Goal: Information Seeking & Learning: Learn about a topic

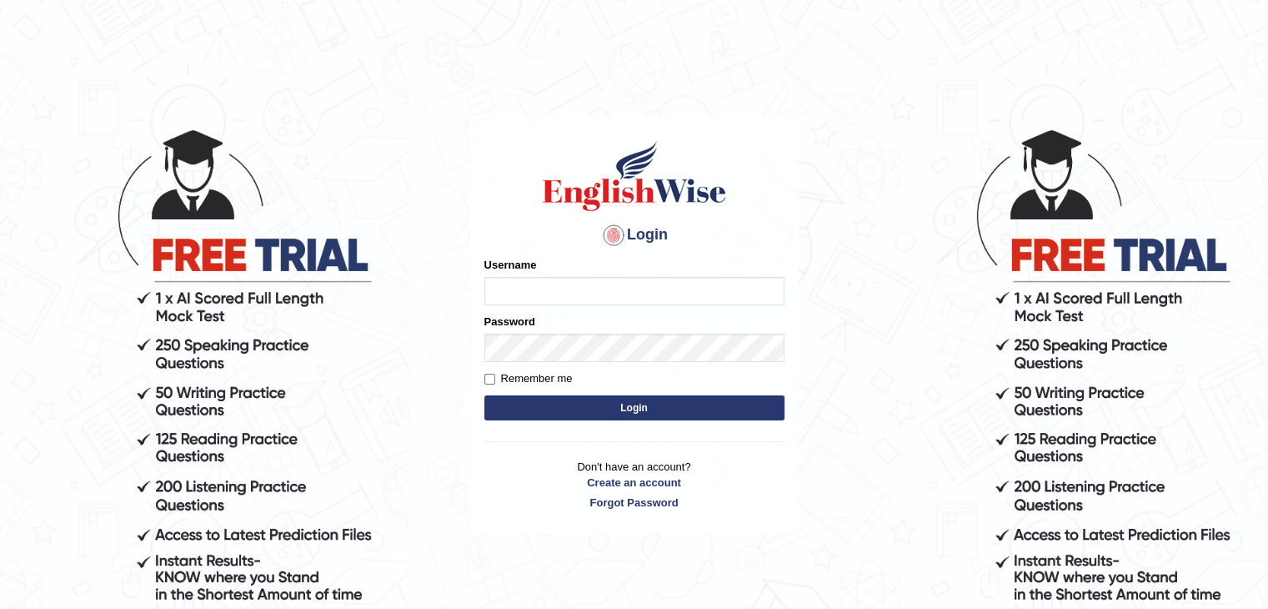
type input "Johnlloyd"
click at [552, 407] on button "Login" at bounding box center [634, 407] width 300 height 25
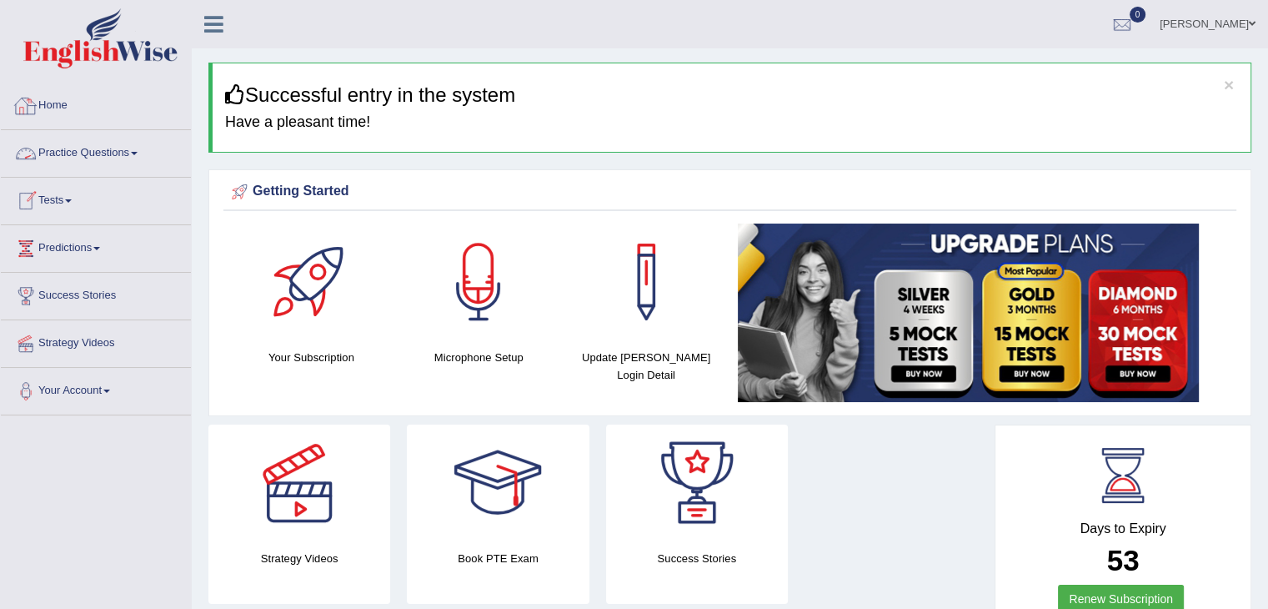
click at [102, 150] on link "Practice Questions" at bounding box center [96, 151] width 190 height 42
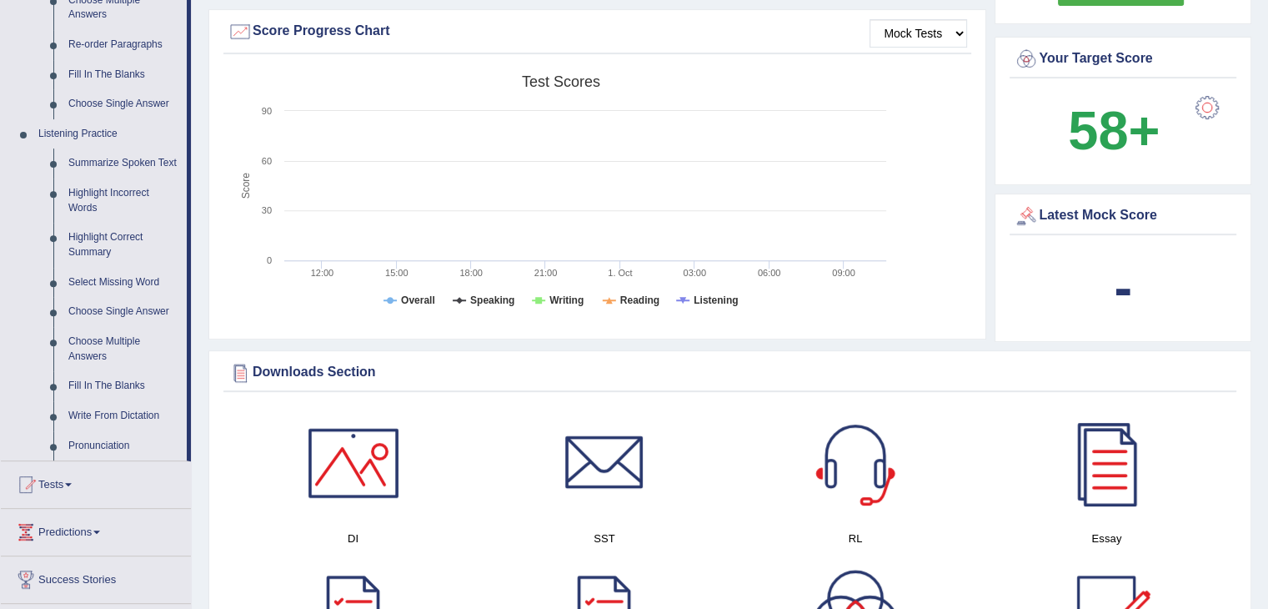
scroll to position [606, 0]
click at [90, 168] on link "Summarize Spoken Text" at bounding box center [124, 164] width 126 height 30
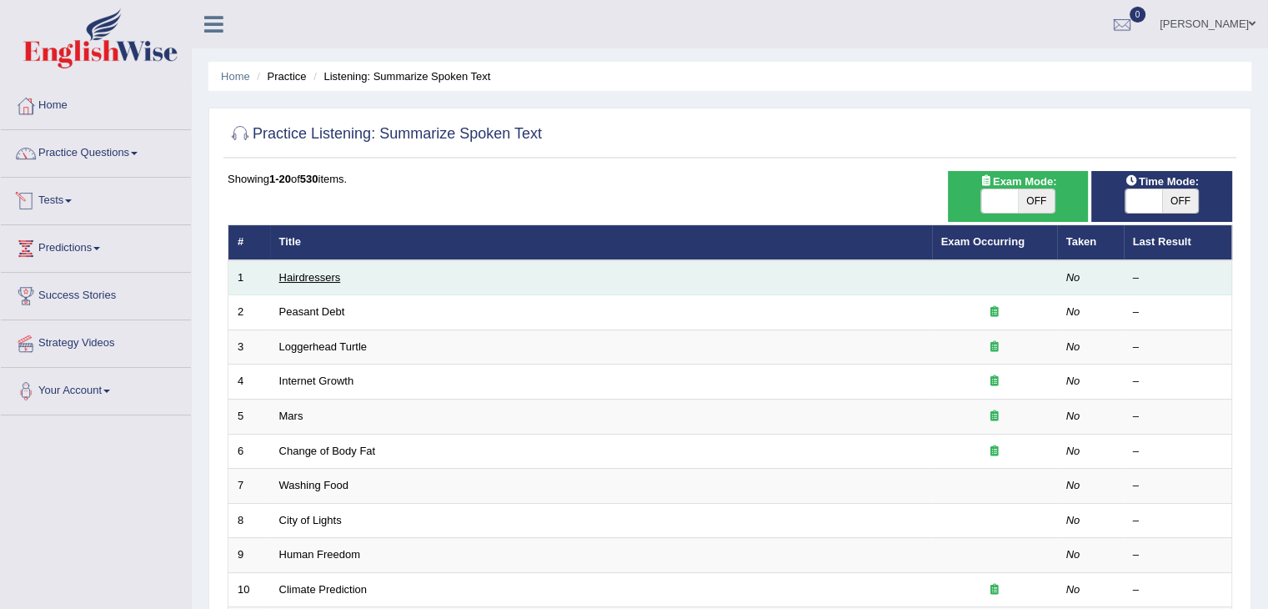
click at [307, 281] on link "Hairdressers" at bounding box center [310, 277] width 62 height 13
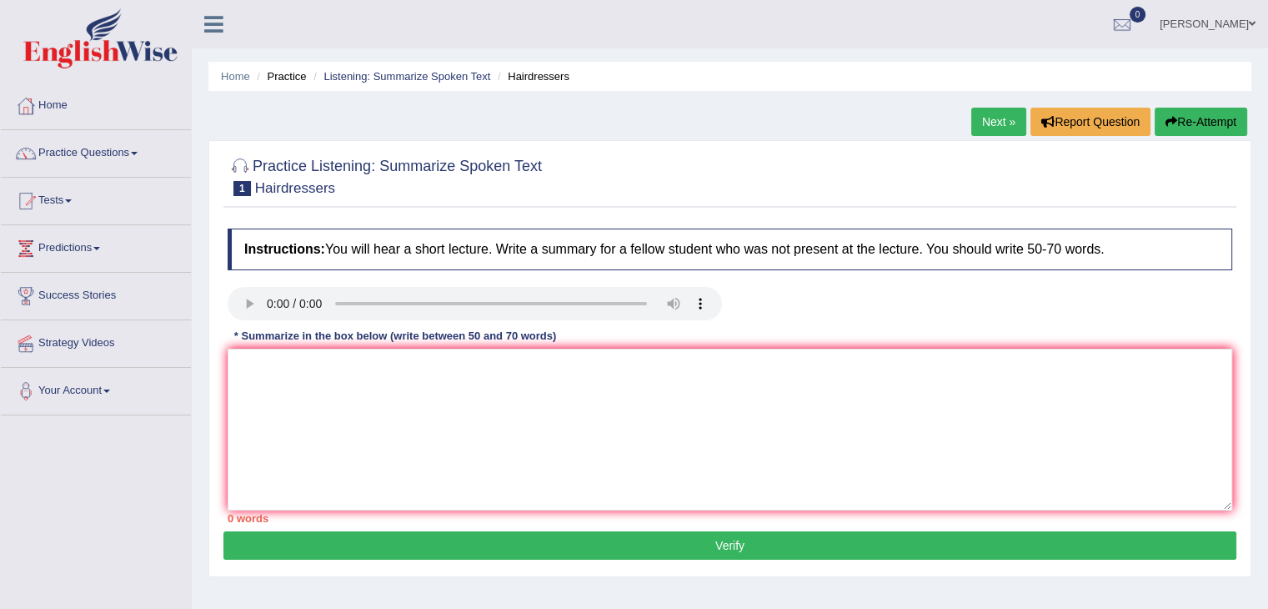
click at [110, 153] on link "Practice Questions" at bounding box center [96, 151] width 190 height 42
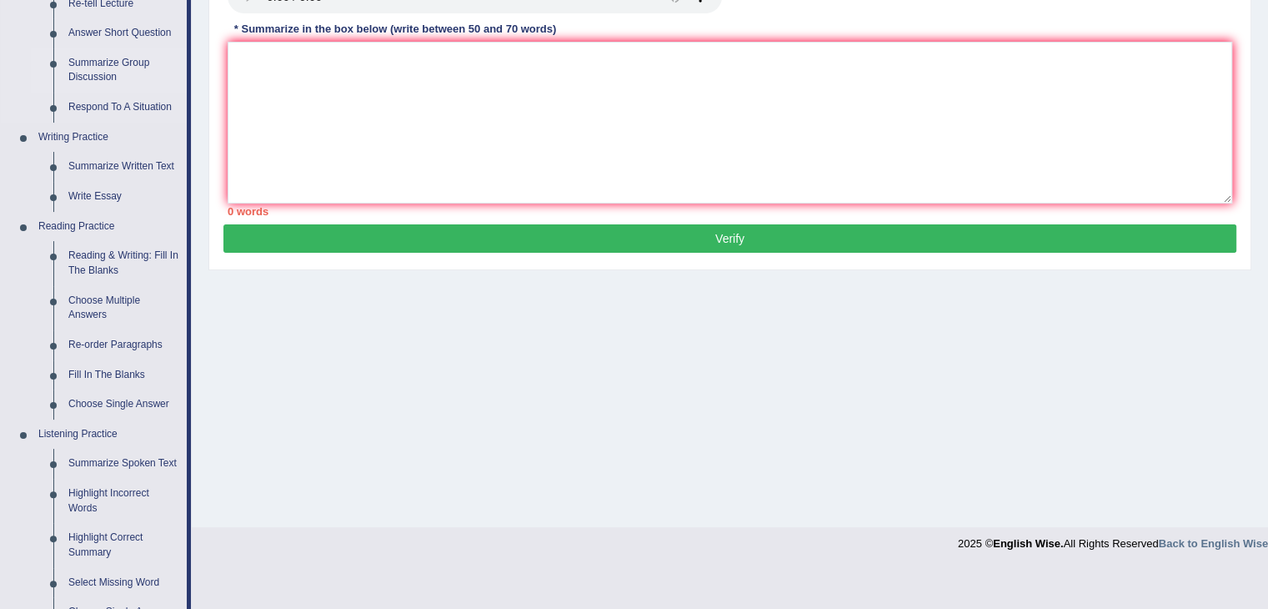
scroll to position [610, 0]
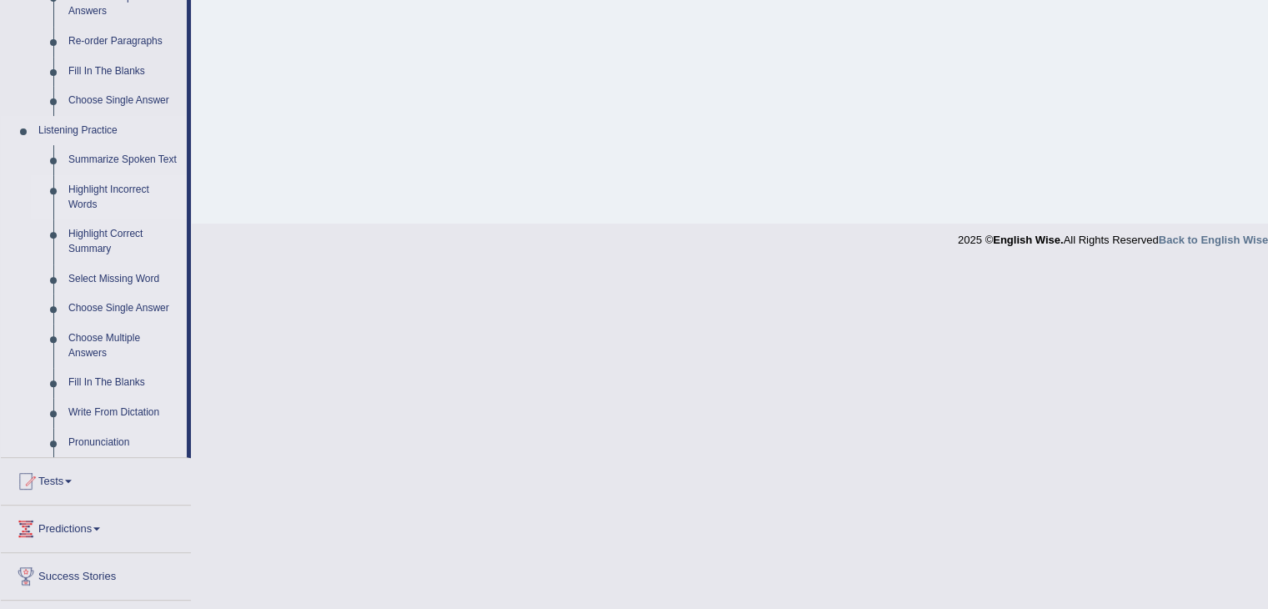
click at [107, 193] on link "Highlight Incorrect Words" at bounding box center [124, 197] width 126 height 44
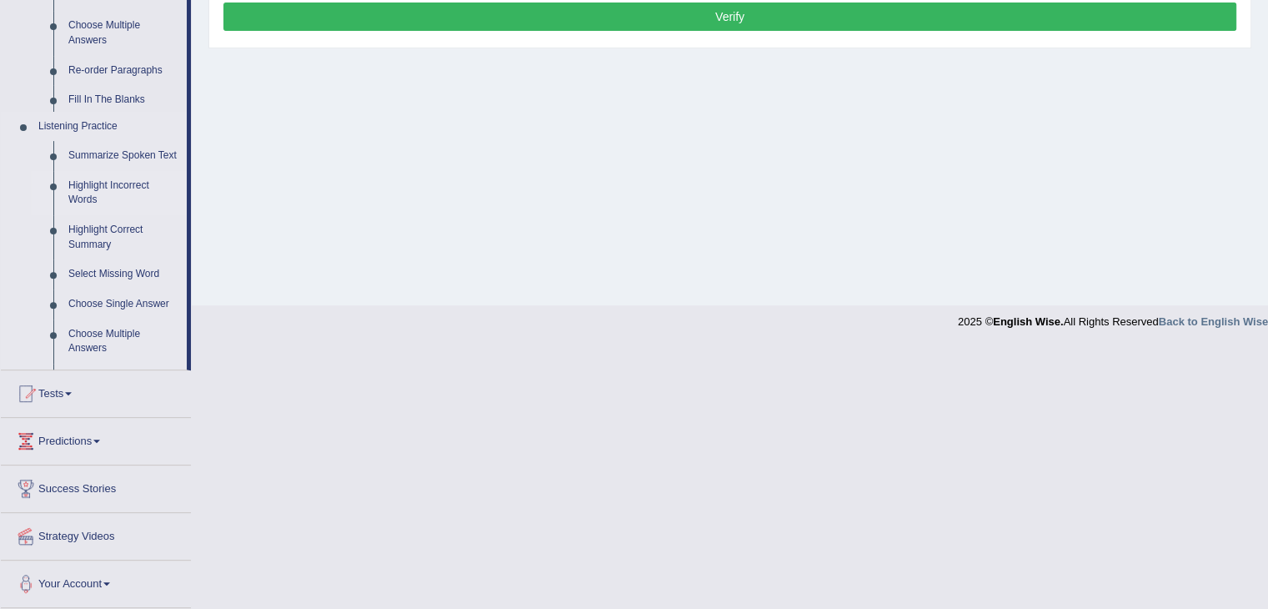
scroll to position [267, 0]
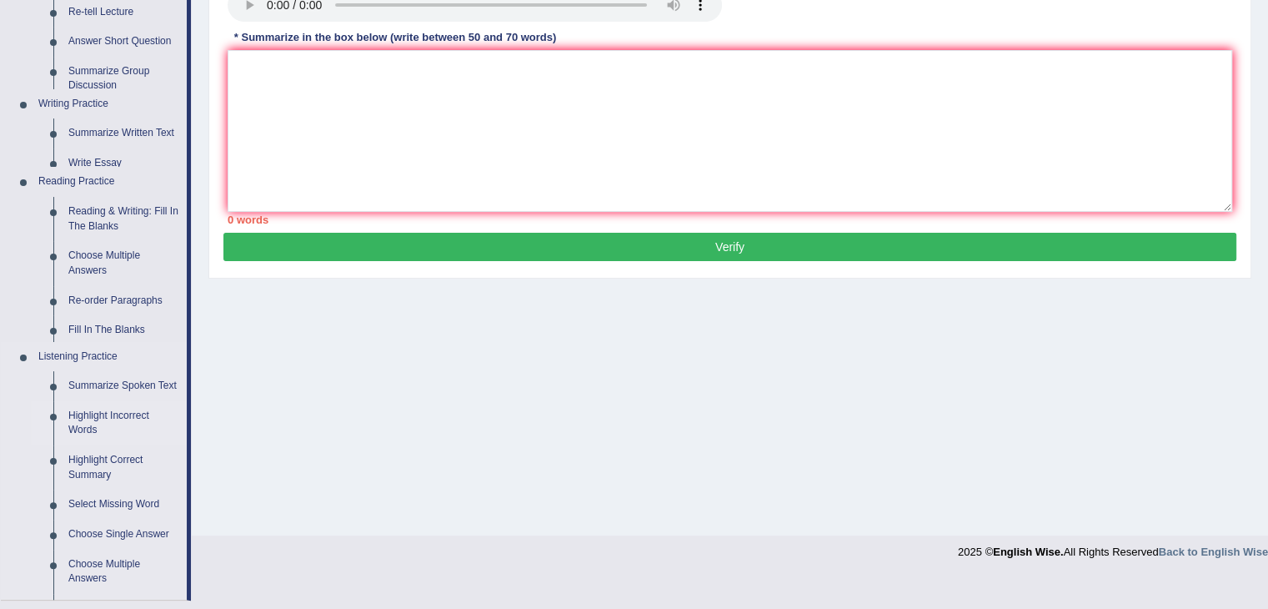
click at [107, 193] on ul "Speaking Practice Read Aloud Repeat Sentence Describe Image Re-tell Lecture Ans…" at bounding box center [94, 238] width 186 height 721
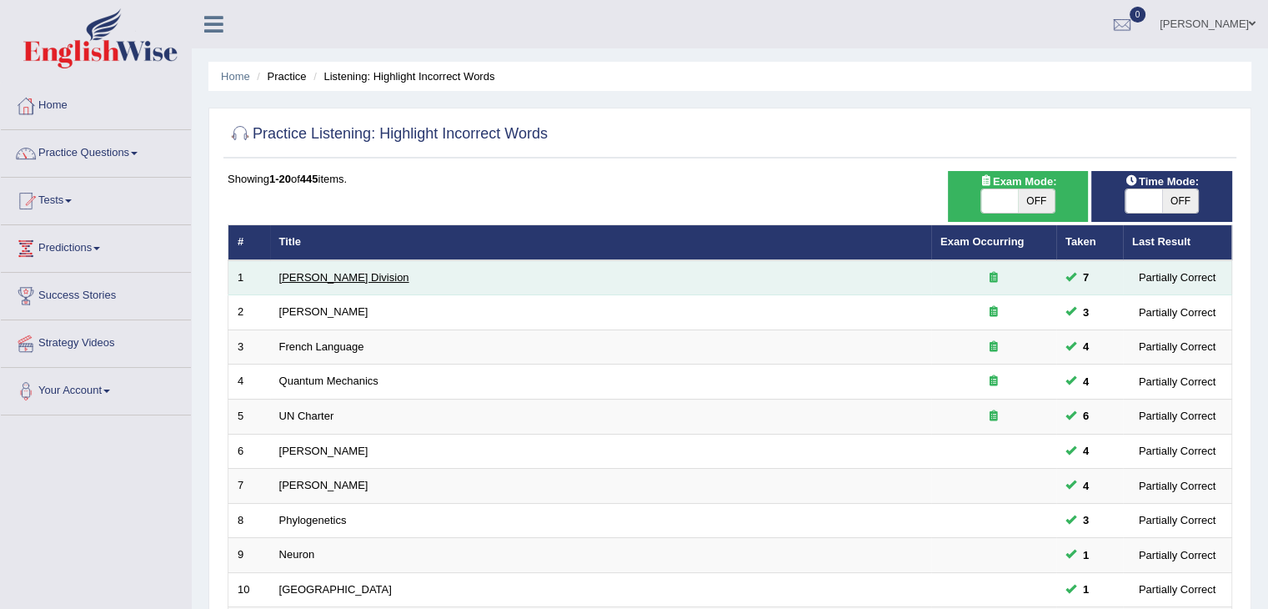
click at [311, 277] on link "[PERSON_NAME] Division" at bounding box center [344, 277] width 130 height 13
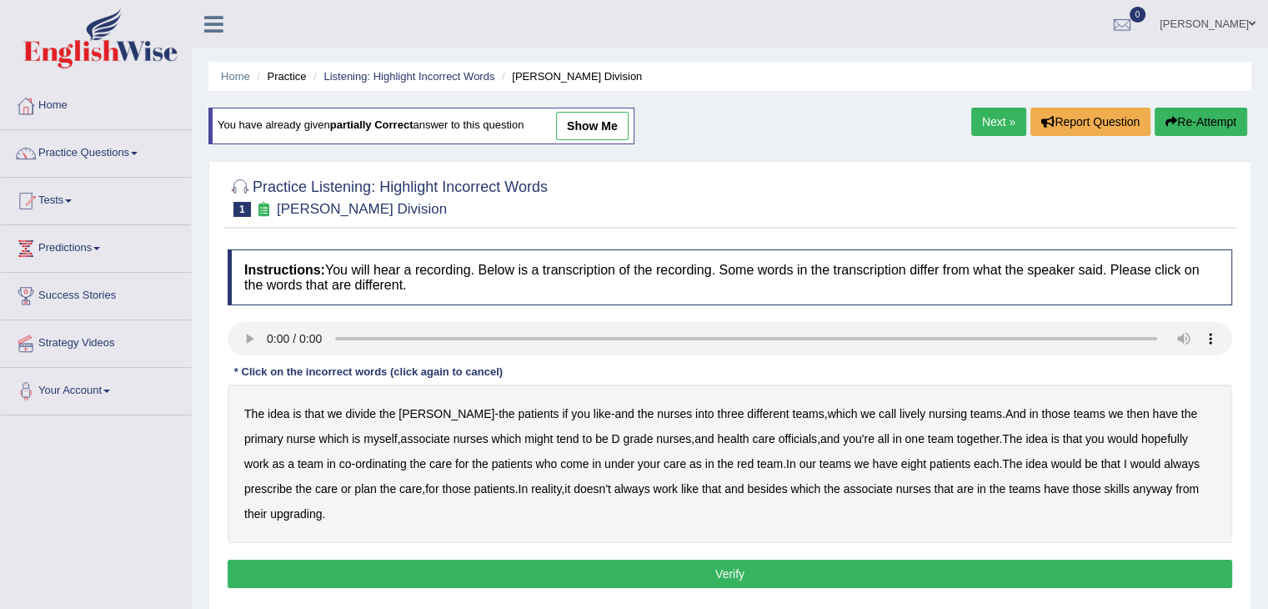
click at [900, 414] on b "lively" at bounding box center [913, 413] width 26 height 13
click at [524, 437] on b "might" at bounding box center [538, 438] width 28 height 13
click at [1164, 462] on b "always" at bounding box center [1182, 463] width 36 height 13
click at [270, 511] on b "upgrading" at bounding box center [296, 513] width 52 height 13
click at [389, 577] on button "Verify" at bounding box center [730, 574] width 1005 height 28
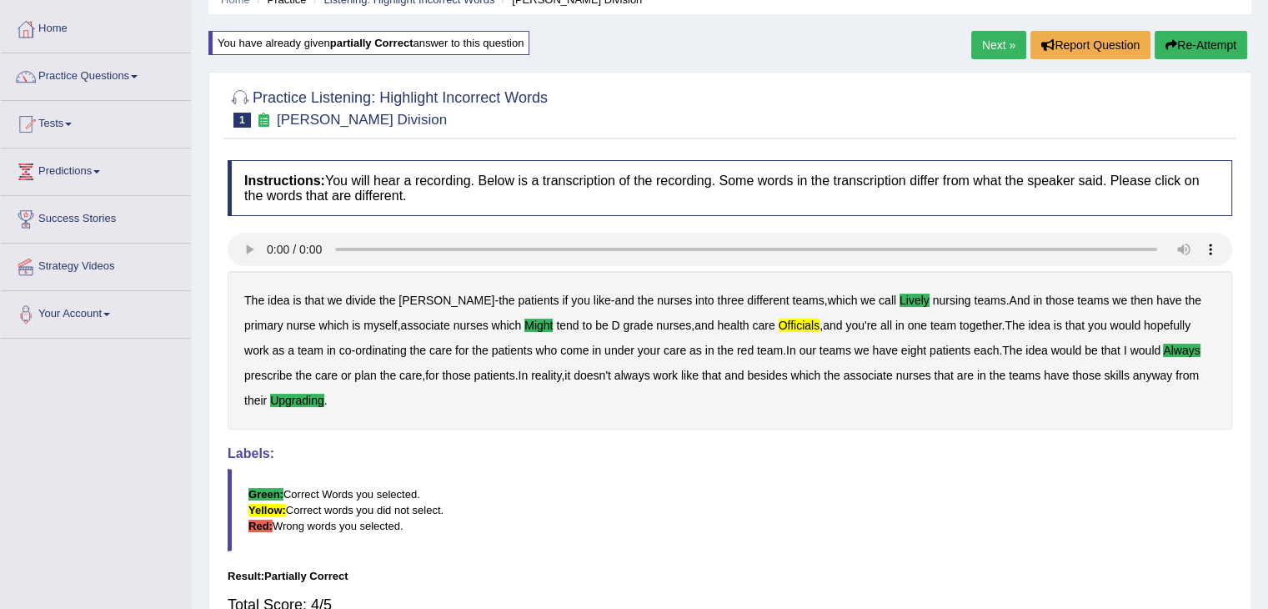
scroll to position [79, 0]
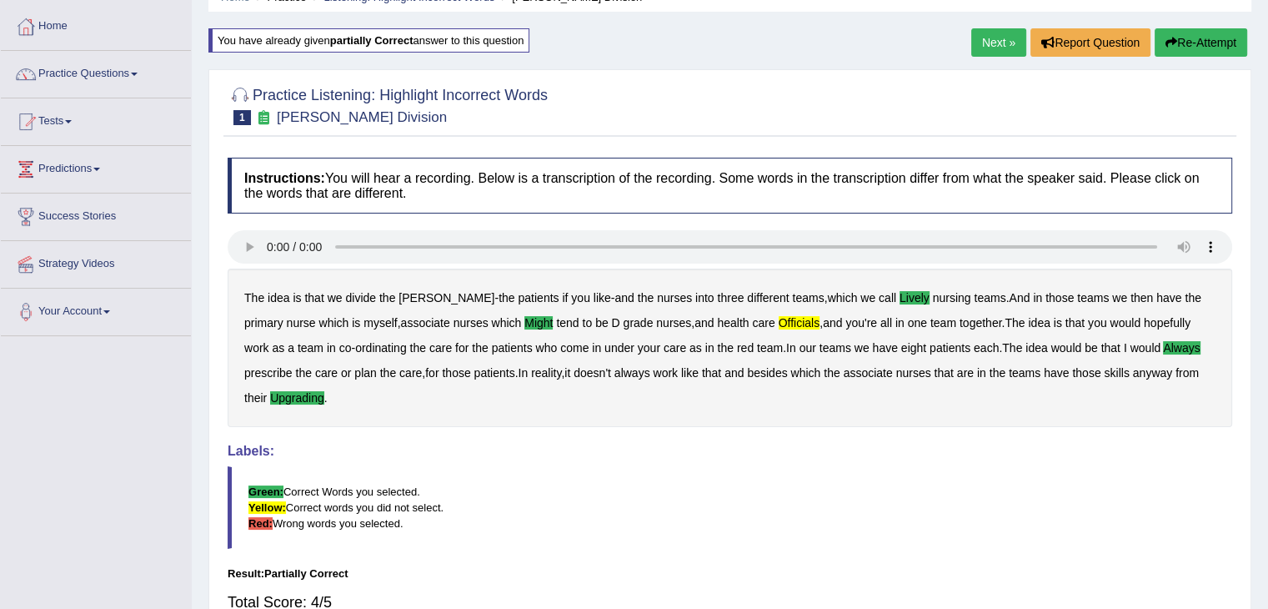
click at [997, 40] on link "Next »" at bounding box center [998, 42] width 55 height 28
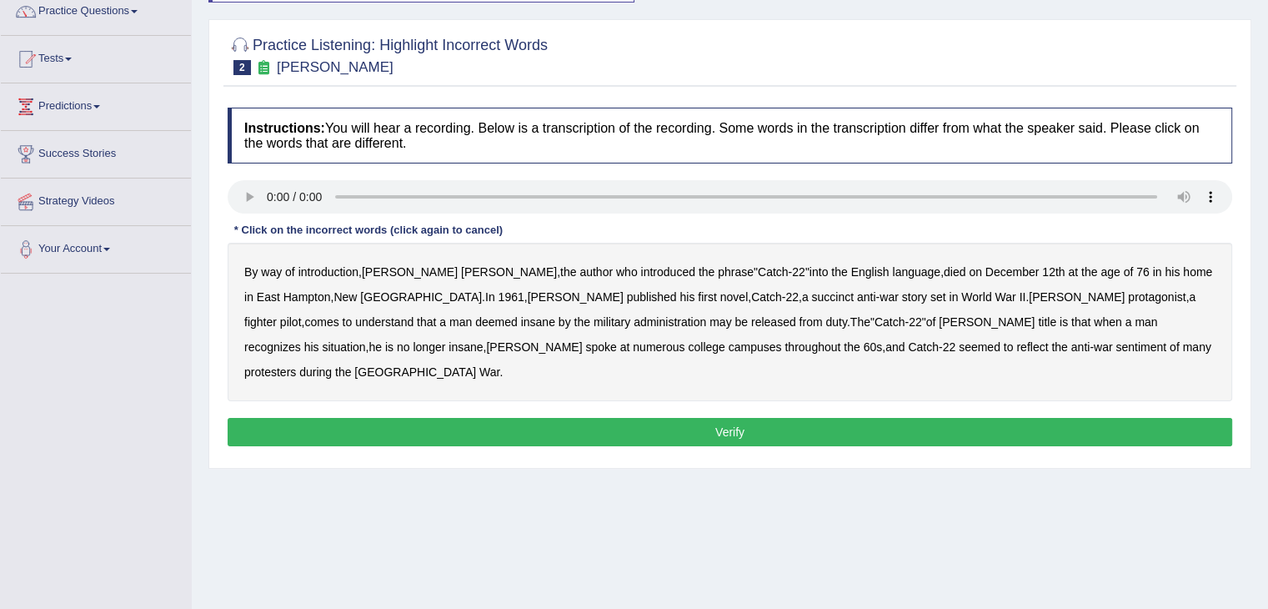
scroll to position [143, 0]
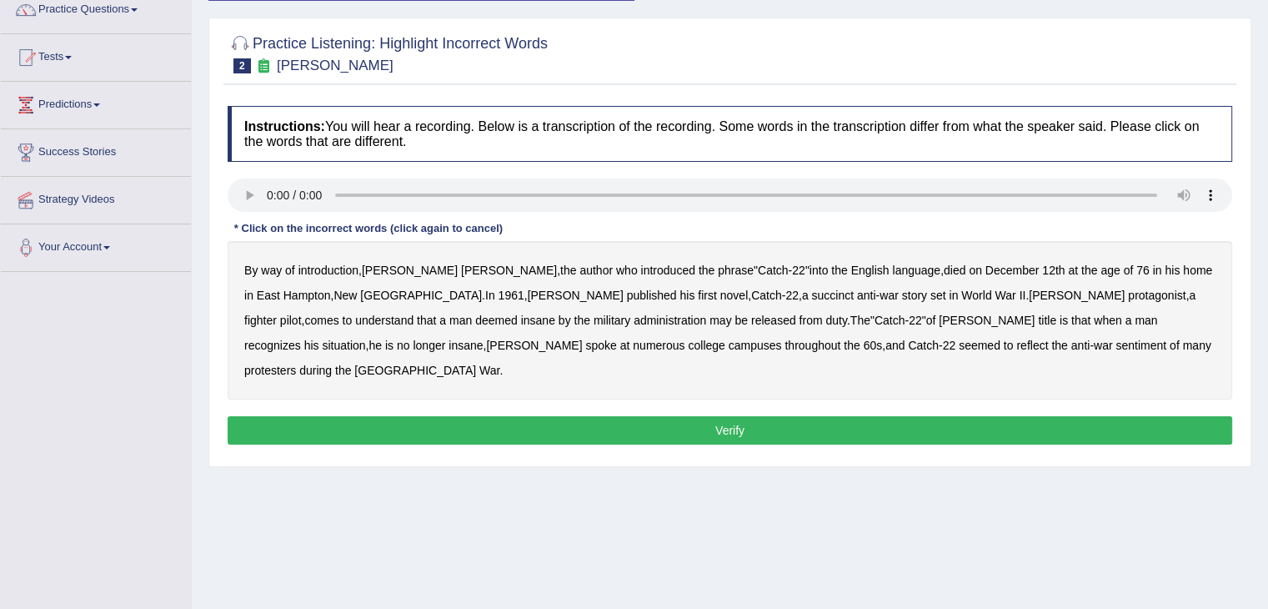
click at [596, 284] on div "By way of introduction , Joseph Heller , the author who introduced the phrase "…" at bounding box center [730, 320] width 1005 height 158
click at [811, 289] on b "succinct" at bounding box center [832, 295] width 43 height 13
click at [634, 318] on b "administration" at bounding box center [670, 320] width 73 height 13
click at [365, 339] on b "situation" at bounding box center [343, 345] width 43 height 13
click at [1016, 343] on b "reflect" at bounding box center [1032, 345] width 32 height 13
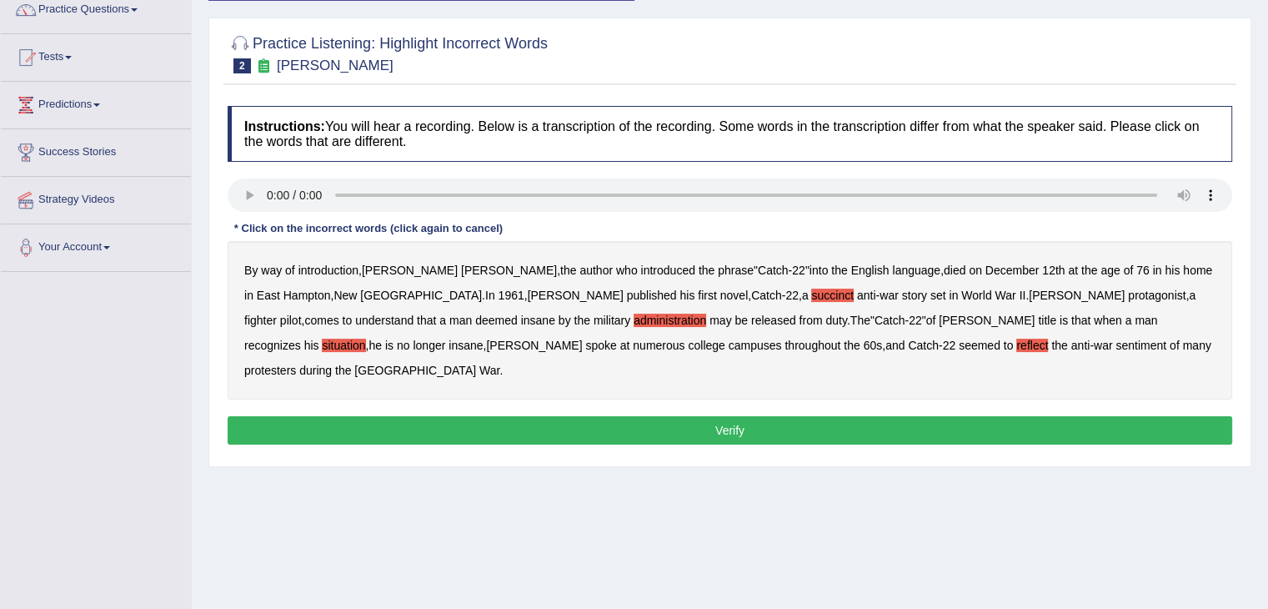
click at [881, 416] on button "Verify" at bounding box center [730, 430] width 1005 height 28
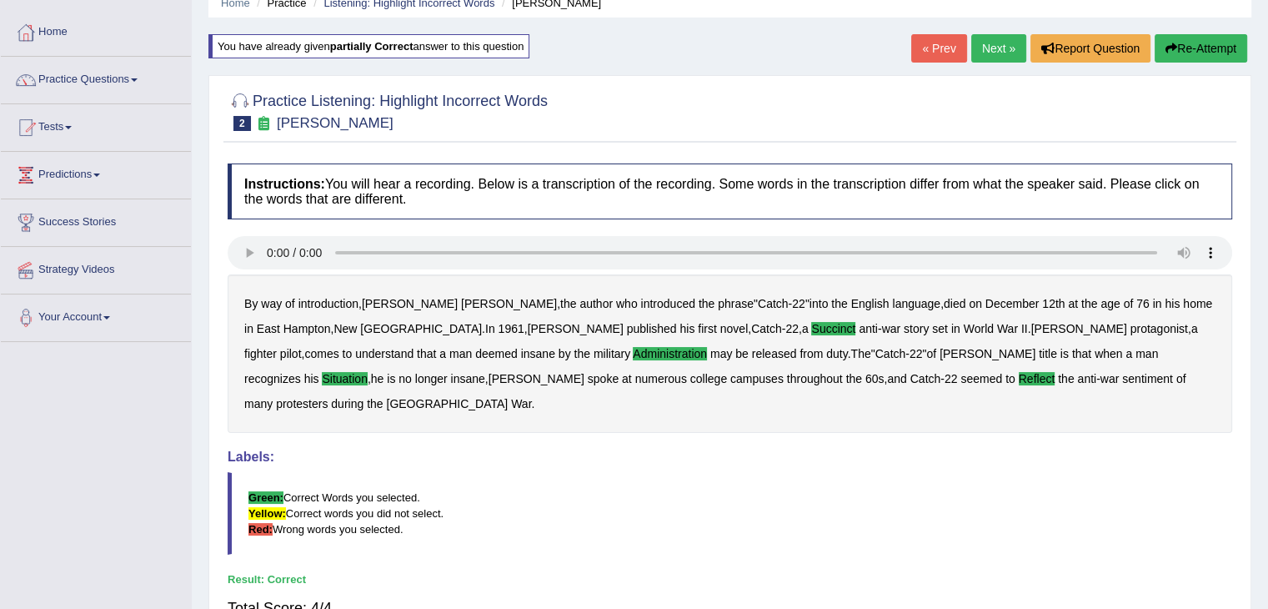
scroll to position [73, 0]
click at [1004, 53] on link "Next »" at bounding box center [998, 49] width 55 height 28
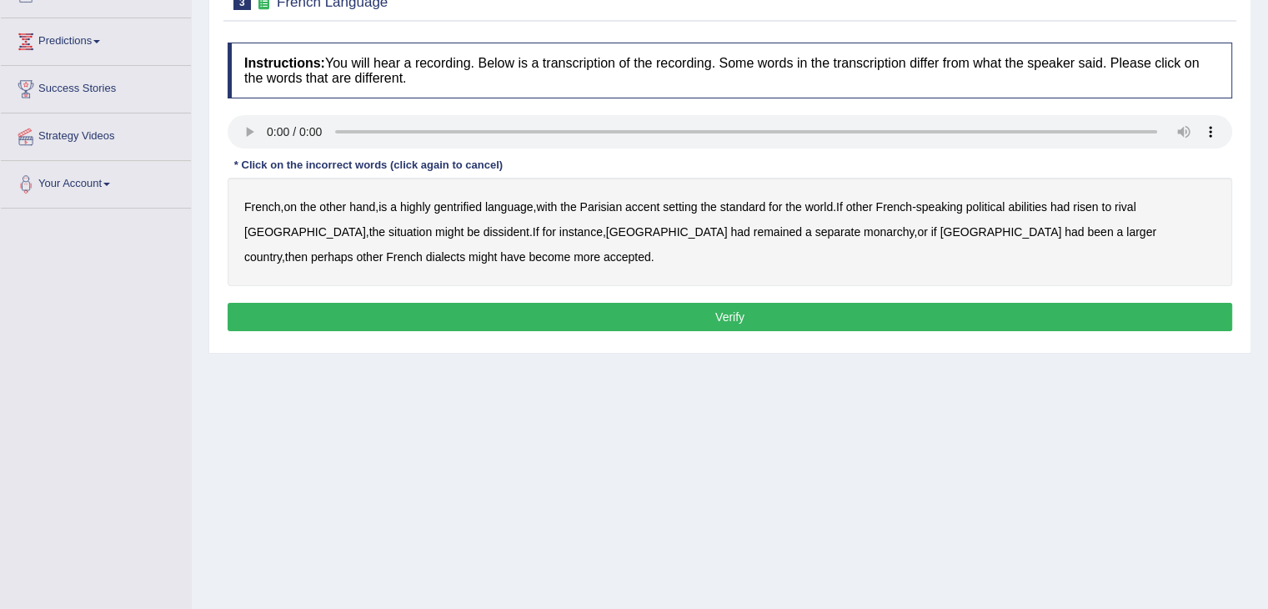
scroll to position [207, 0]
click at [476, 203] on b "gentrified" at bounding box center [458, 206] width 48 height 13
click at [1047, 203] on b "abilities" at bounding box center [1027, 206] width 39 height 13
click at [484, 229] on b "dissident" at bounding box center [507, 231] width 46 height 13
click at [864, 228] on b "monarchy" at bounding box center [889, 231] width 50 height 13
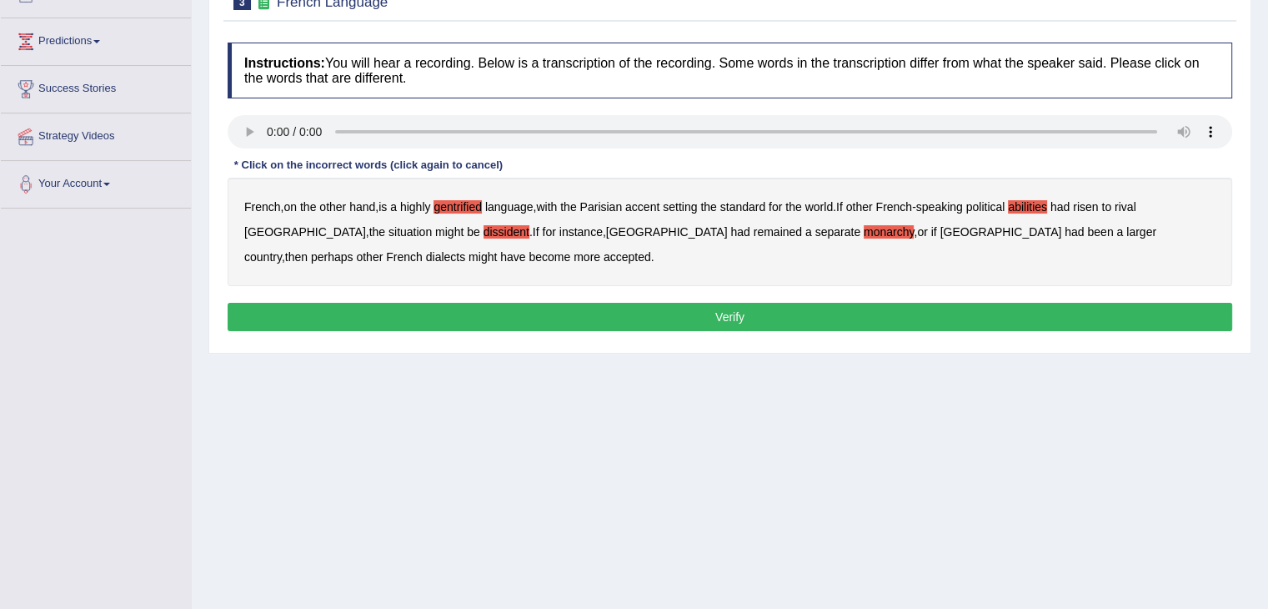
click at [559, 318] on button "Verify" at bounding box center [730, 317] width 1005 height 28
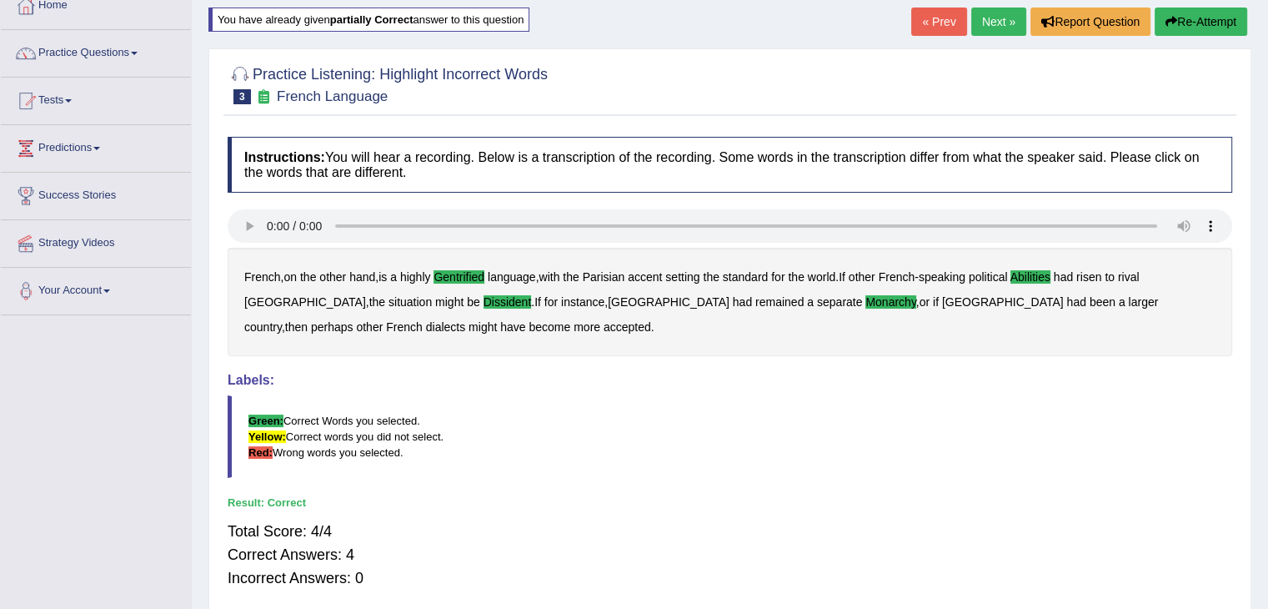
scroll to position [99, 0]
click at [989, 24] on link "Next »" at bounding box center [998, 22] width 55 height 28
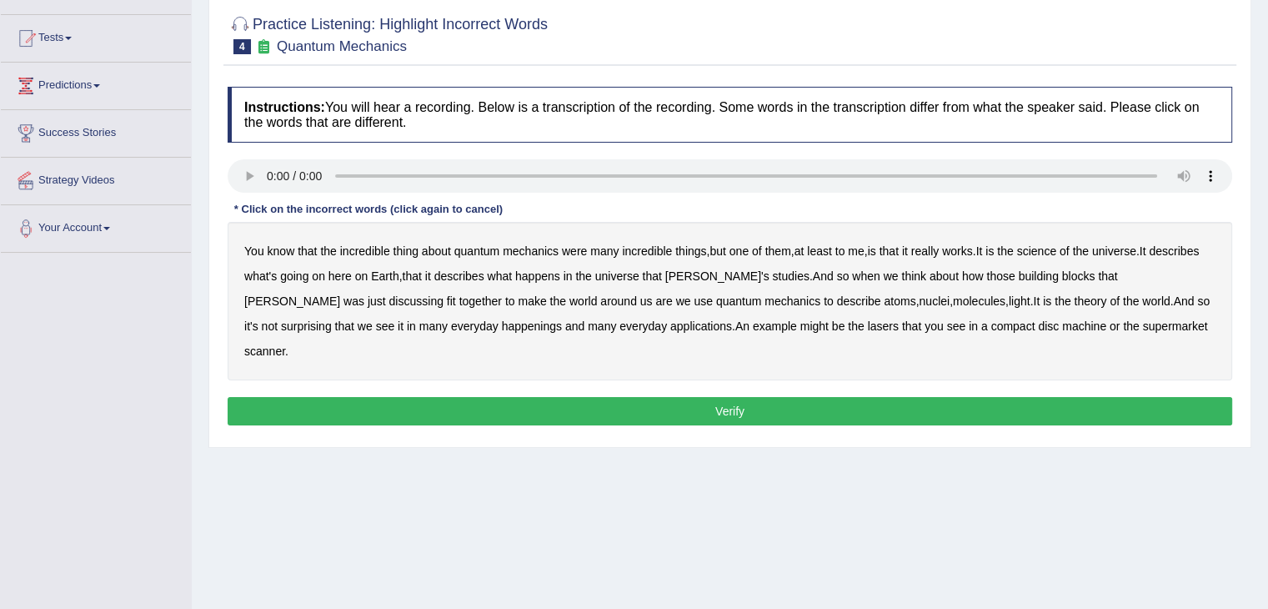
scroll to position [163, 0]
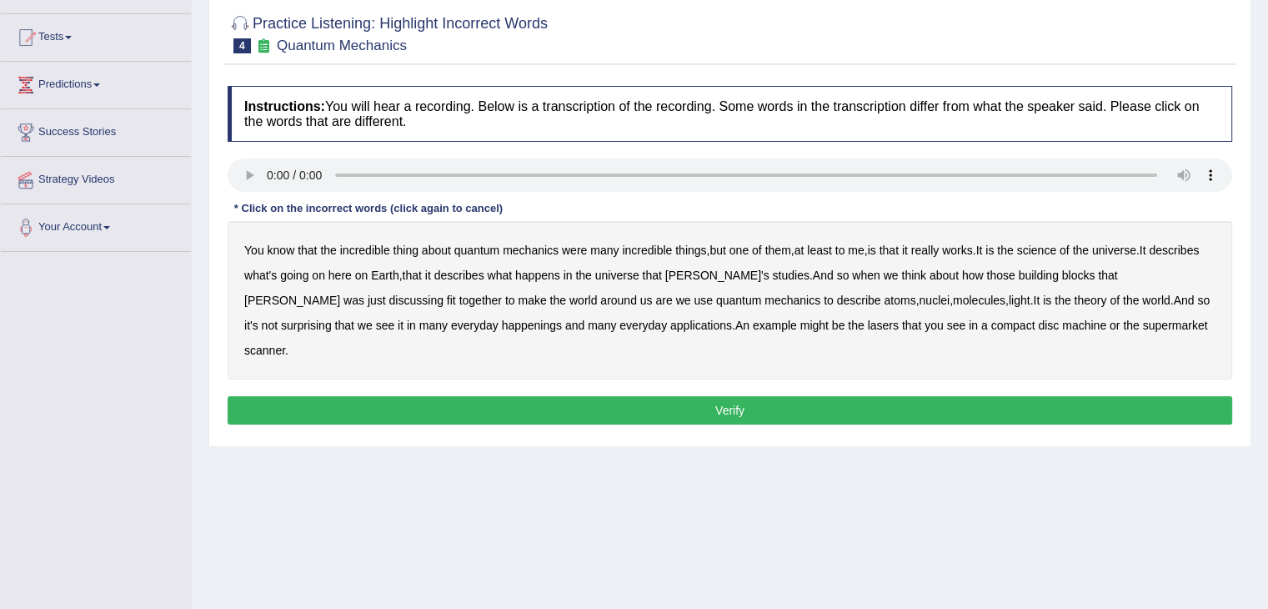
click at [1051, 248] on b "science" at bounding box center [1036, 249] width 39 height 13
click at [444, 294] on b "discussing" at bounding box center [416, 300] width 54 height 13
click at [1062, 321] on b "machine" at bounding box center [1084, 325] width 44 height 13
click at [908, 396] on button "Verify" at bounding box center [730, 410] width 1005 height 28
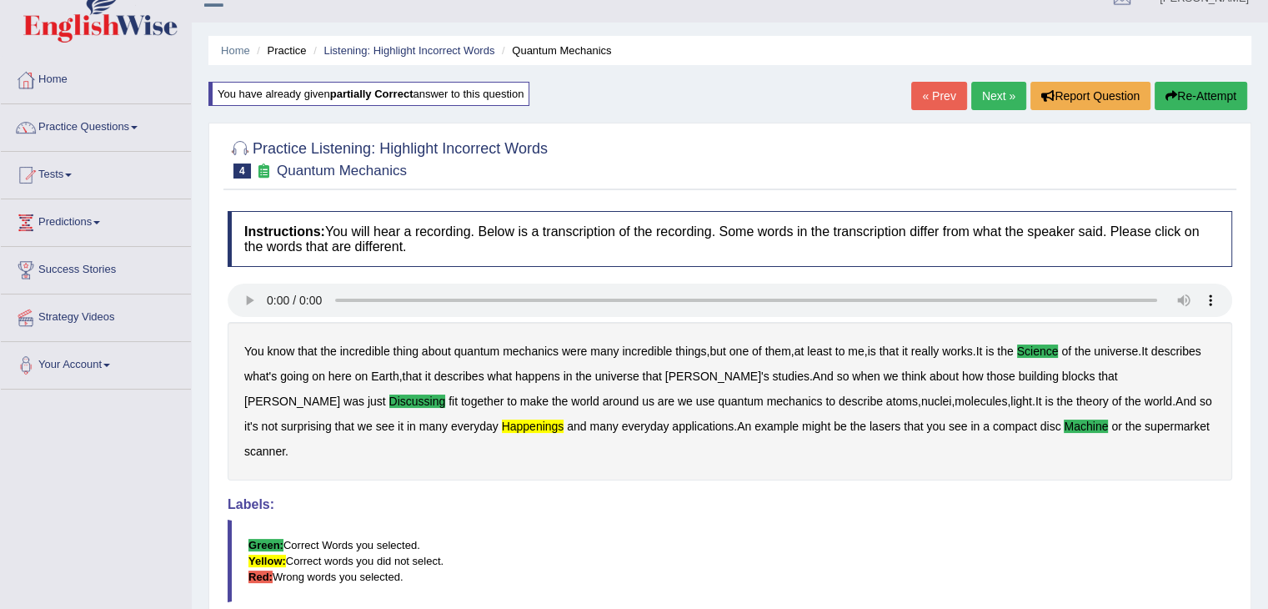
scroll to position [25, 0]
click at [992, 93] on link "Next »" at bounding box center [998, 97] width 55 height 28
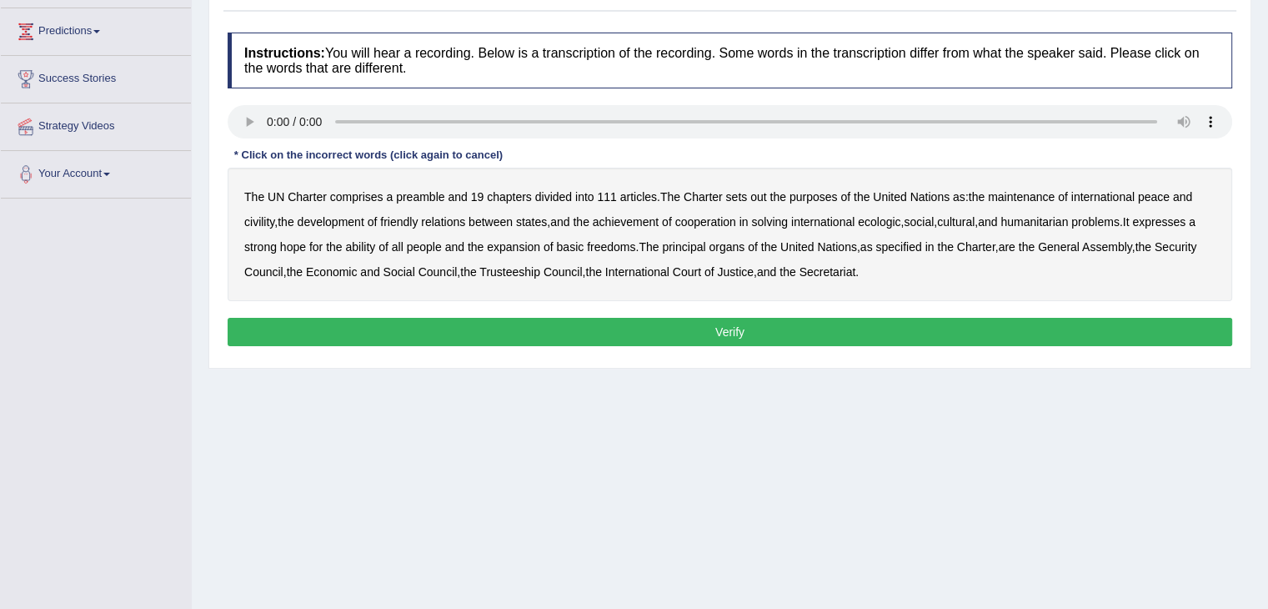
scroll to position [225, 0]
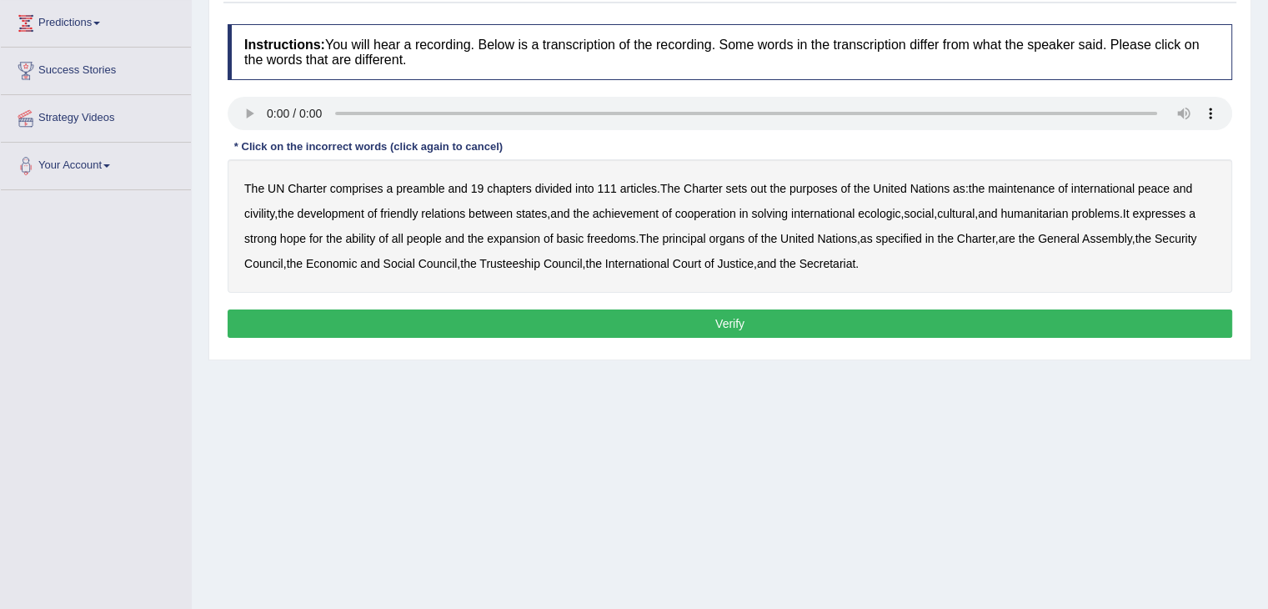
click at [765, 190] on b "out" at bounding box center [758, 188] width 16 height 13
click at [264, 213] on b "civility" at bounding box center [259, 213] width 30 height 13
click at [898, 209] on b "ecologic" at bounding box center [879, 213] width 43 height 13
click at [369, 236] on b "ability" at bounding box center [360, 238] width 30 height 13
click at [848, 313] on button "Verify" at bounding box center [730, 323] width 1005 height 28
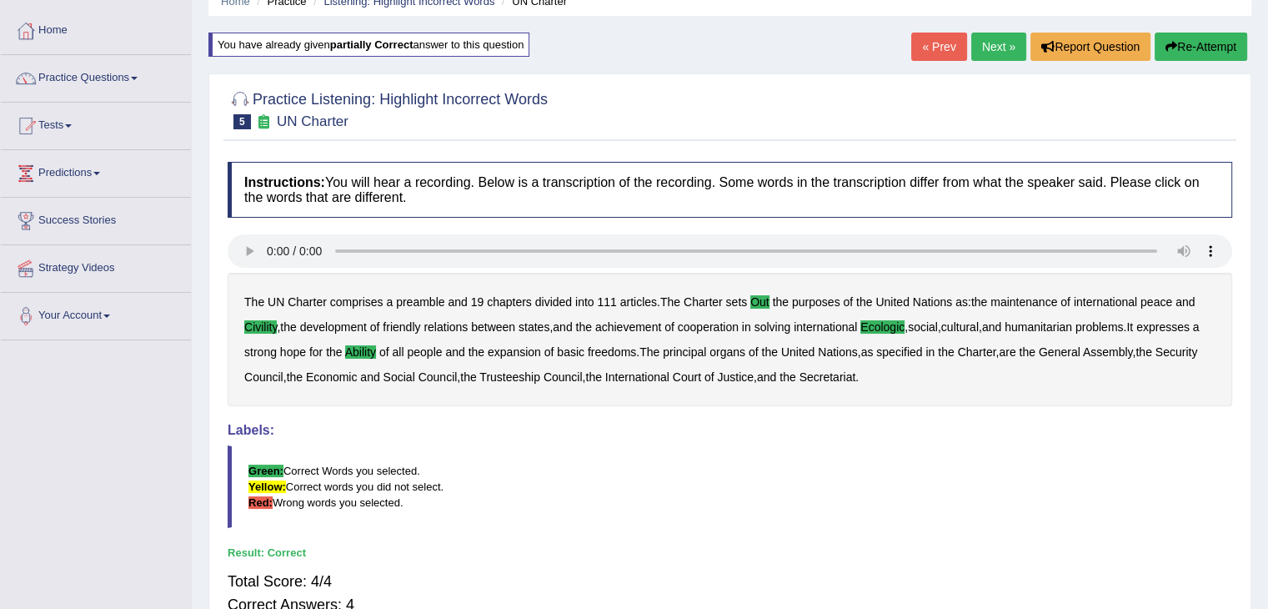
scroll to position [60, 0]
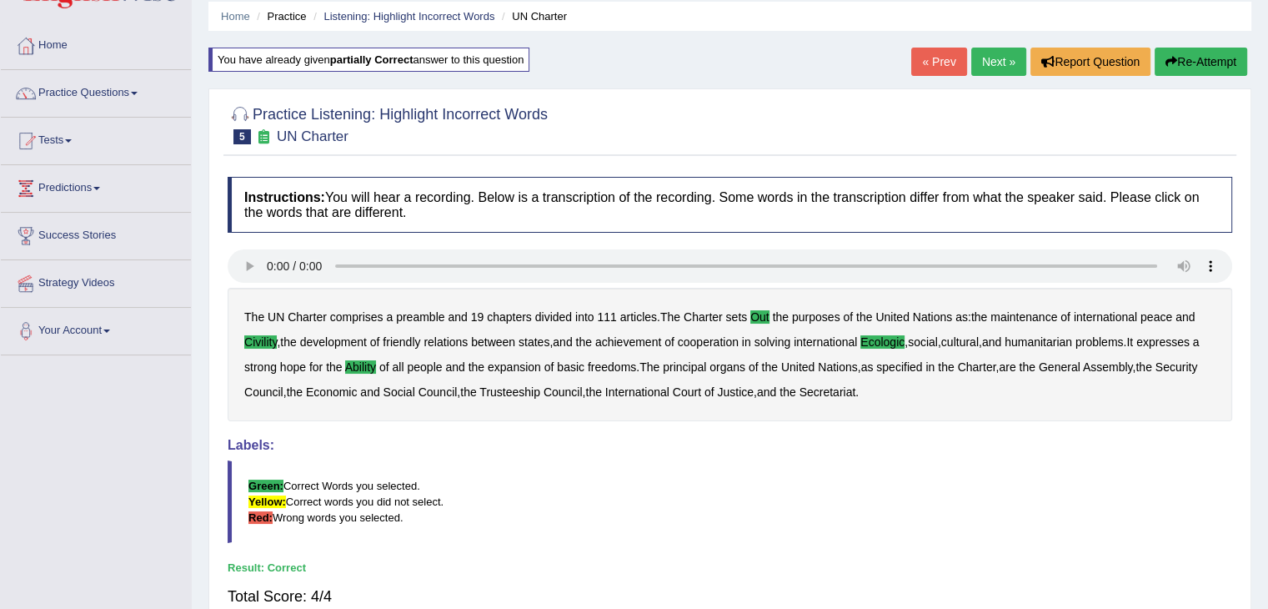
click at [989, 61] on link "Next »" at bounding box center [998, 62] width 55 height 28
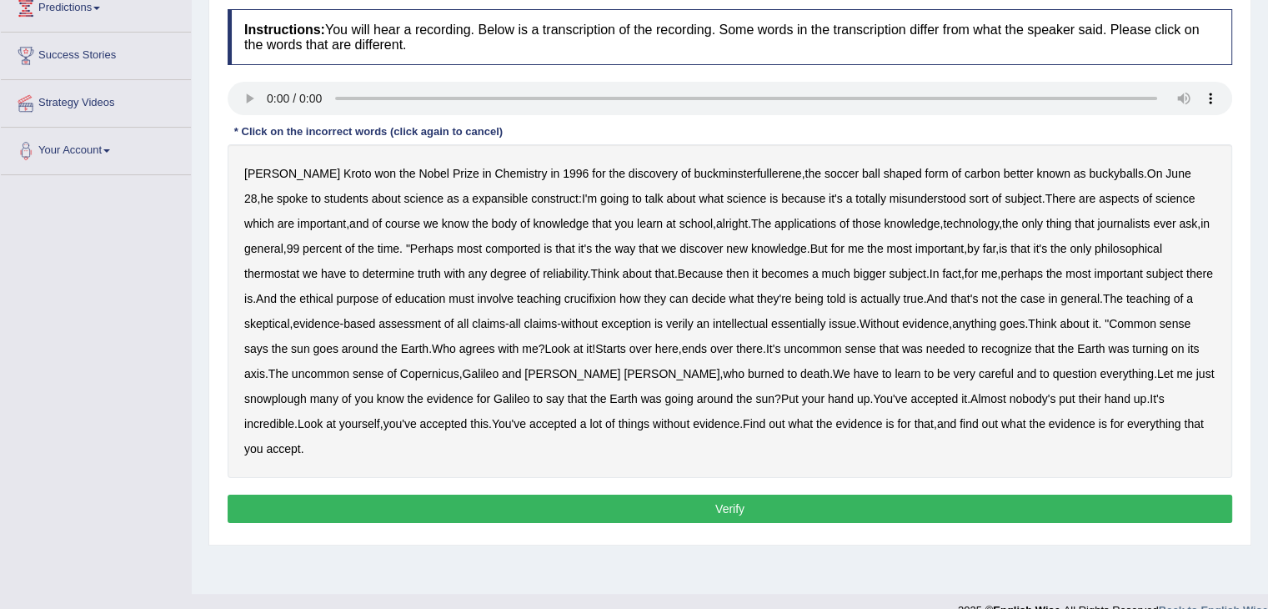
scroll to position [242, 0]
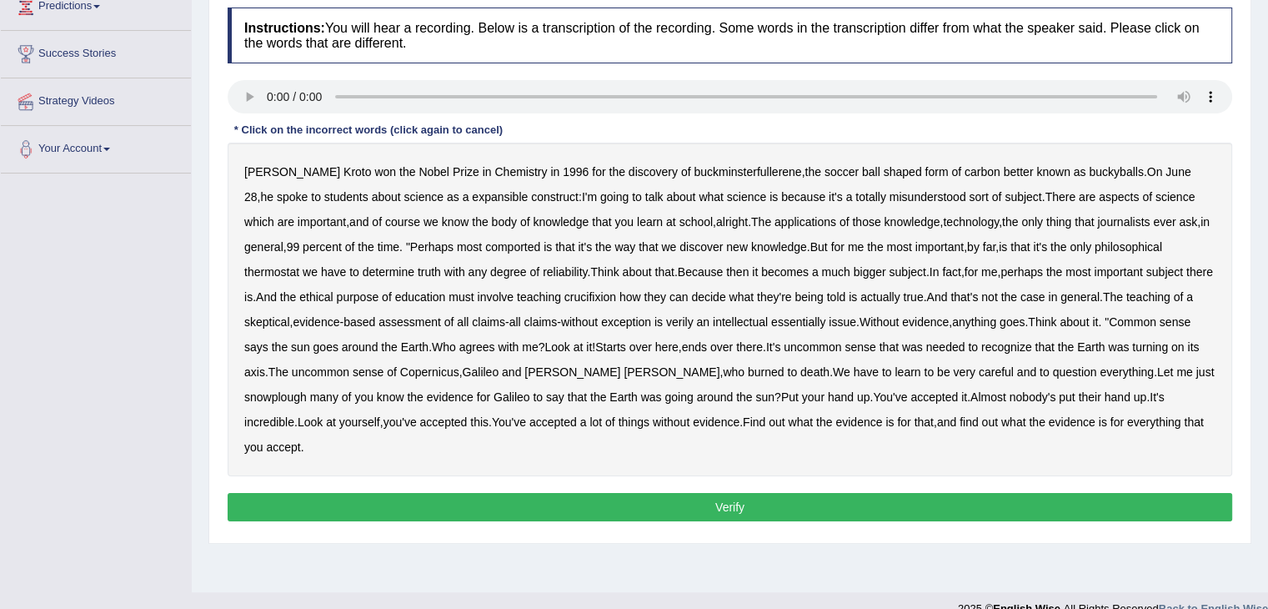
click at [856, 193] on b "totally" at bounding box center [871, 196] width 31 height 13
click at [443, 244] on b "Perhaps" at bounding box center [431, 246] width 43 height 13
click at [268, 271] on b "thermostat" at bounding box center [271, 271] width 55 height 13
click at [616, 299] on b "crucifixion" at bounding box center [591, 296] width 52 height 13
click at [900, 296] on b "actually" at bounding box center [880, 296] width 39 height 13
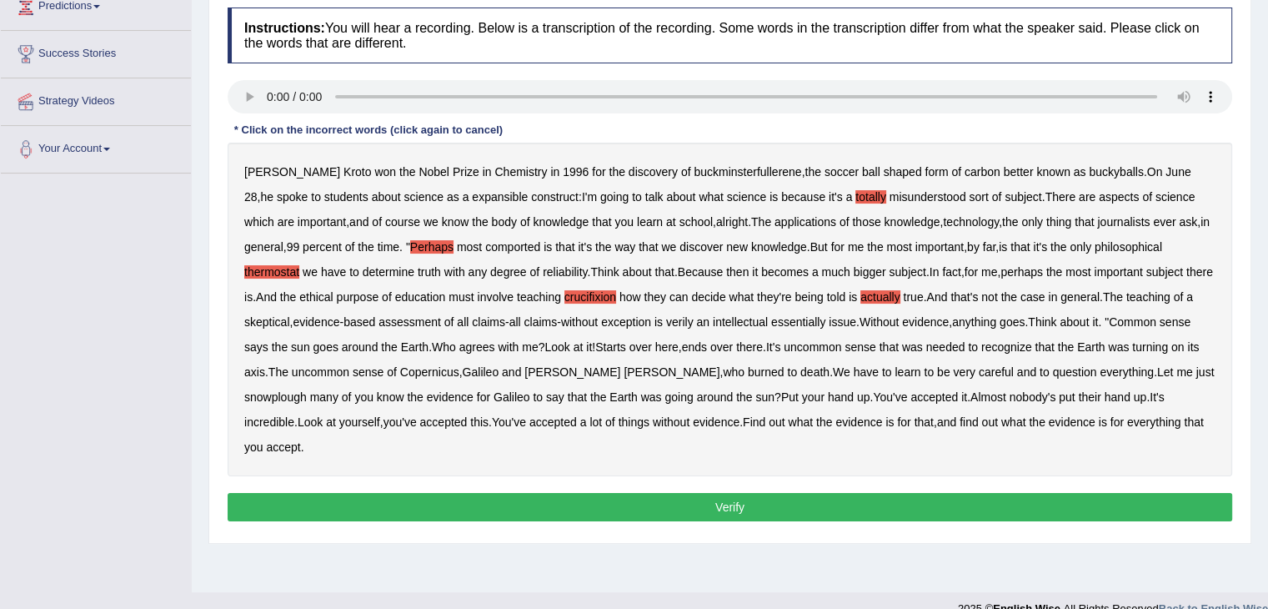
click at [900, 296] on b "actually" at bounding box center [880, 296] width 39 height 13
click at [694, 321] on b "verily" at bounding box center [680, 321] width 28 height 13
click at [282, 391] on b "snowplough" at bounding box center [275, 396] width 63 height 13
click at [472, 197] on b "expansible" at bounding box center [500, 196] width 56 height 13
click at [443, 242] on b "Perhaps" at bounding box center [431, 246] width 43 height 13
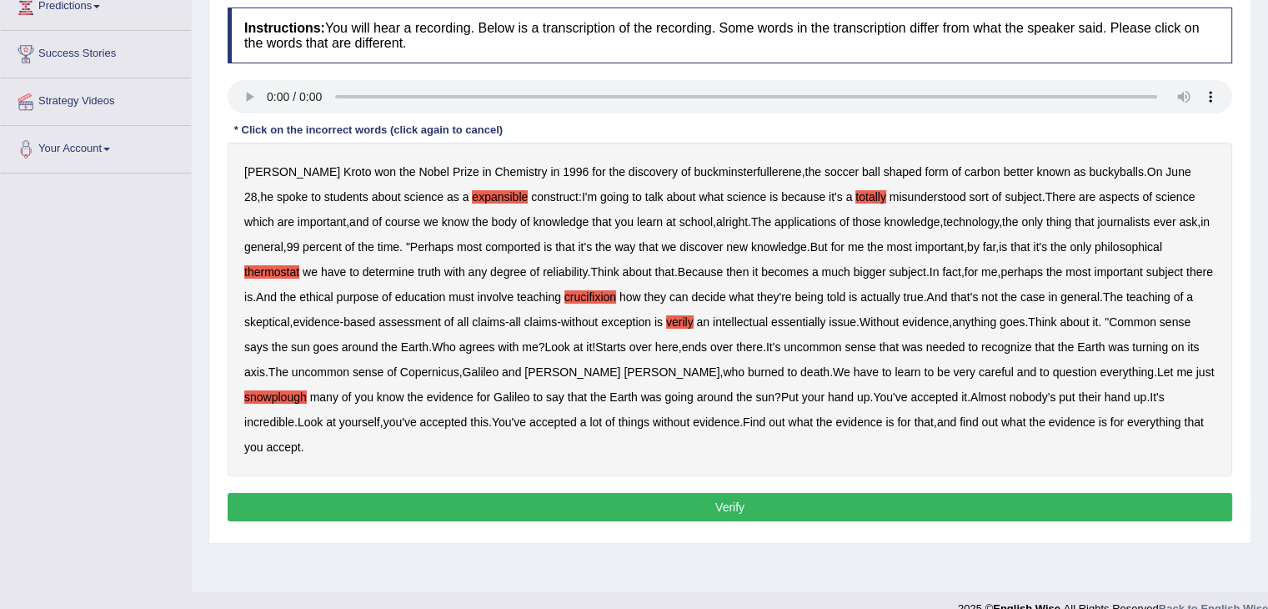
click at [558, 512] on button "Verify" at bounding box center [730, 507] width 1005 height 28
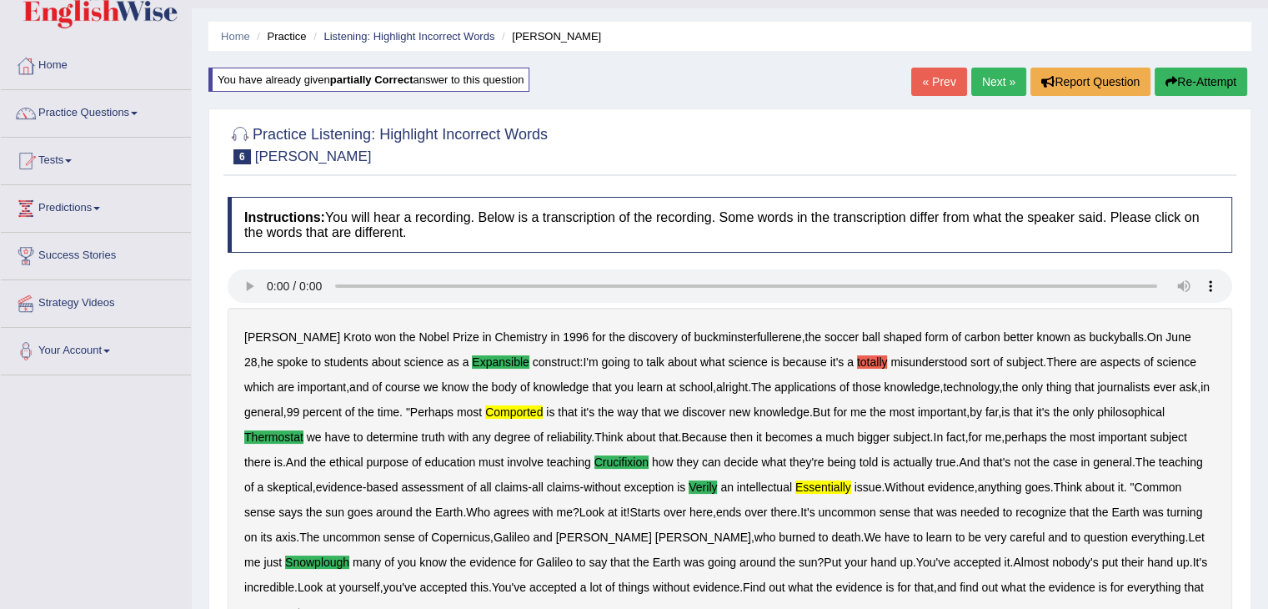
scroll to position [39, 0]
click at [1000, 81] on link "Next »" at bounding box center [998, 82] width 55 height 28
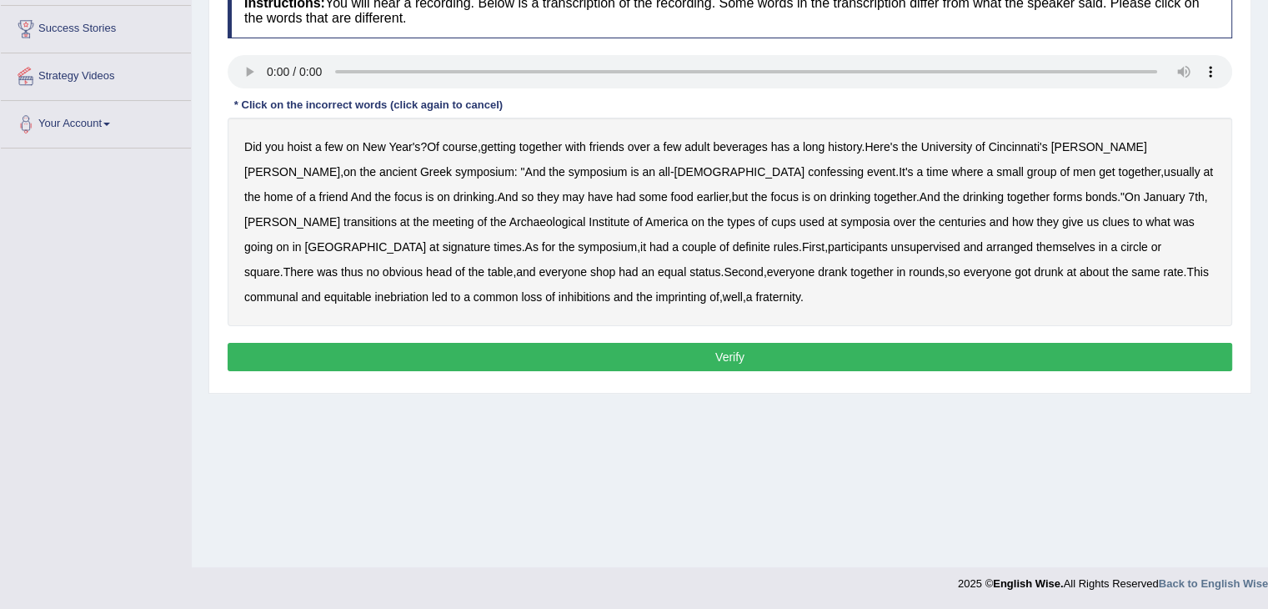
scroll to position [267, 0]
click at [597, 177] on div "Did you hoist a few on New Year's ? Of course , getting together with friends o…" at bounding box center [730, 222] width 1005 height 208
click at [808, 171] on b "confessing" at bounding box center [836, 171] width 56 height 13
click at [397, 215] on b "transitions" at bounding box center [370, 221] width 53 height 13
click at [491, 240] on b "signature" at bounding box center [467, 246] width 48 height 13
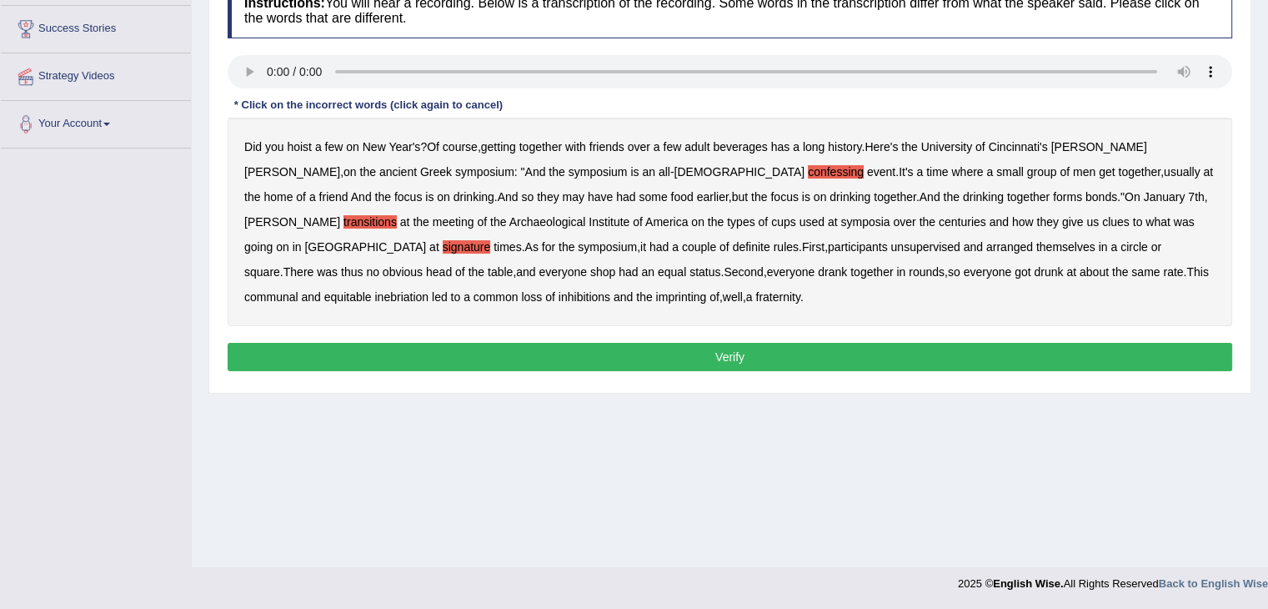
click at [1015, 228] on div "Did you hoist a few on New Year's ? Of course , getting together with friends o…" at bounding box center [730, 222] width 1005 height 208
click at [891, 244] on b "unsupervised" at bounding box center [925, 246] width 69 height 13
click at [745, 353] on button "Verify" at bounding box center [730, 357] width 1005 height 28
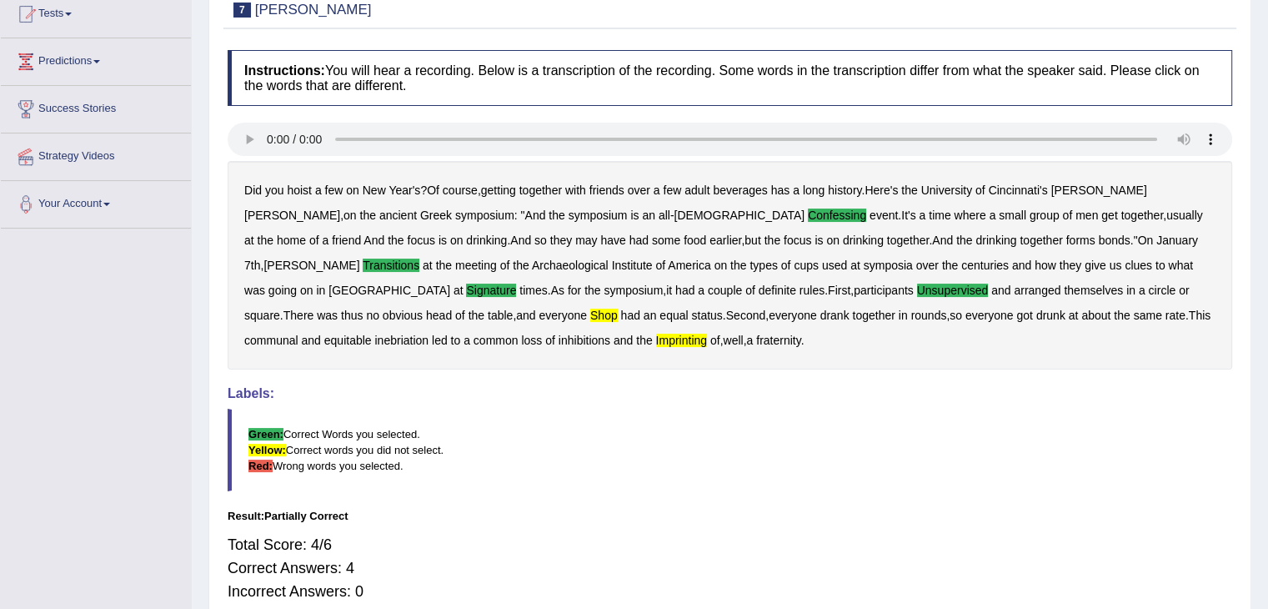
scroll to position [0, 0]
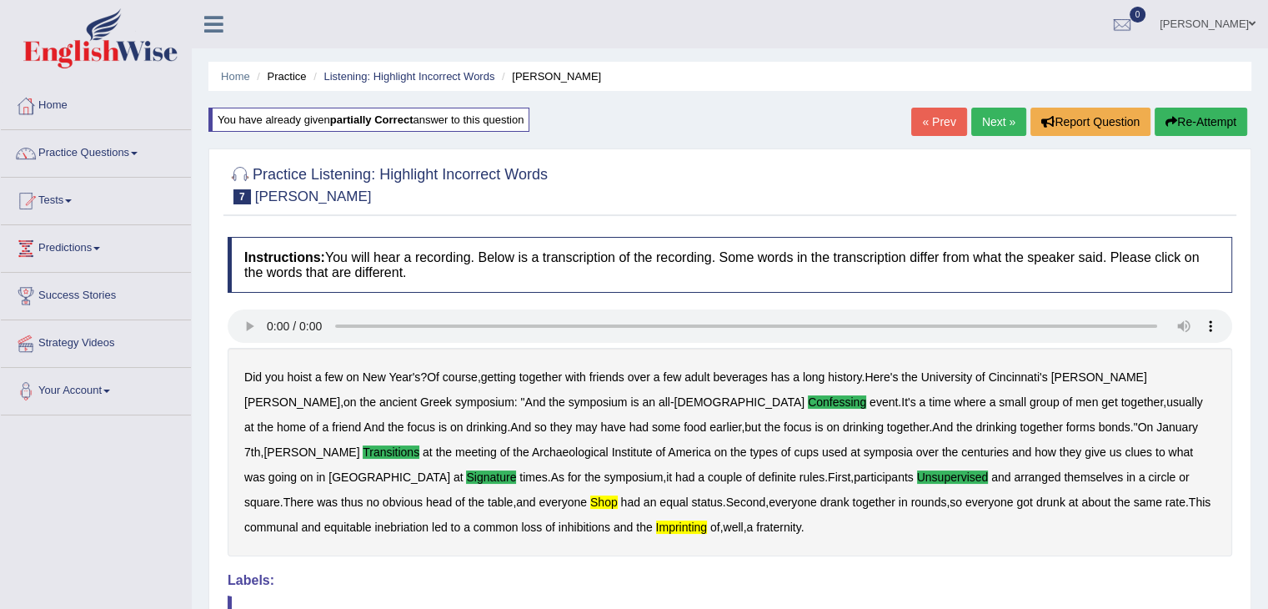
click at [994, 114] on link "Next »" at bounding box center [998, 122] width 55 height 28
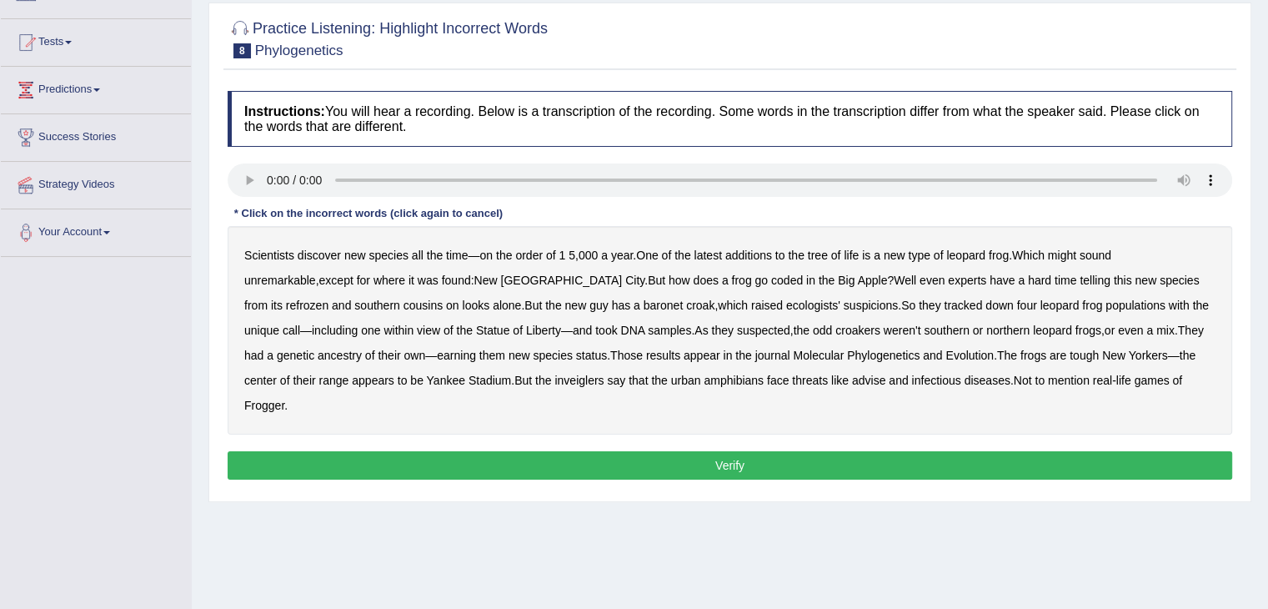
scroll to position [160, 0]
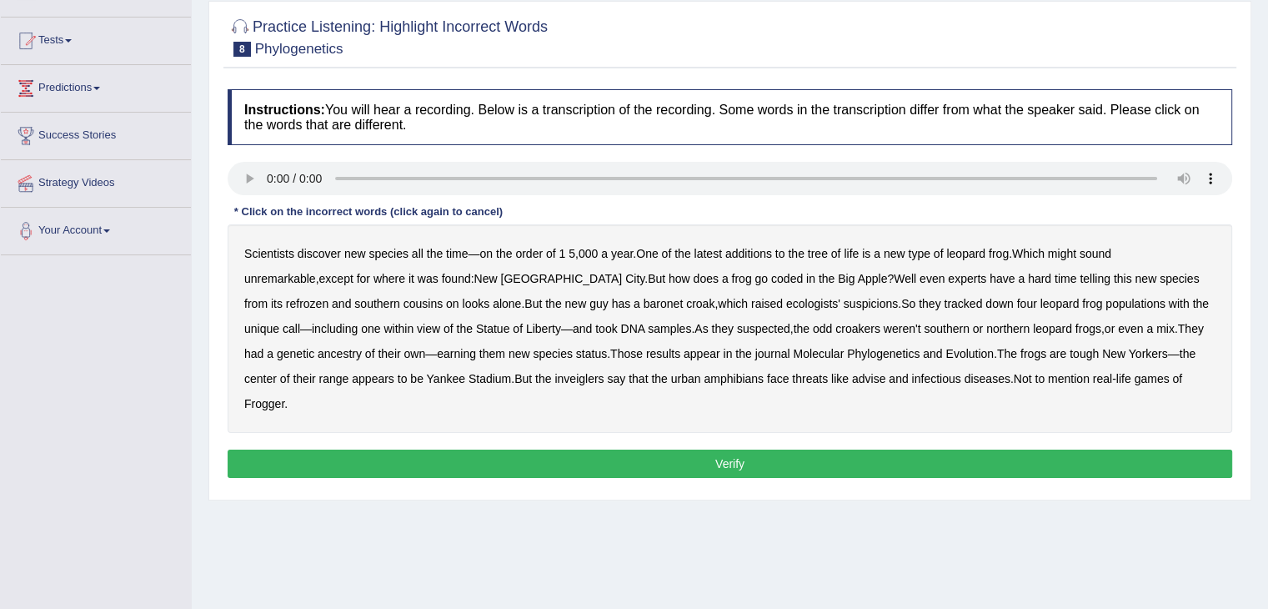
click at [771, 278] on b "coded" at bounding box center [787, 278] width 32 height 13
click at [329, 297] on b "refrozen" at bounding box center [307, 303] width 43 height 13
click at [362, 347] on b "ancestry" at bounding box center [340, 353] width 44 height 13
click at [352, 373] on b "appears" at bounding box center [373, 378] width 43 height 13
click at [852, 380] on b "advise" at bounding box center [868, 378] width 33 height 13
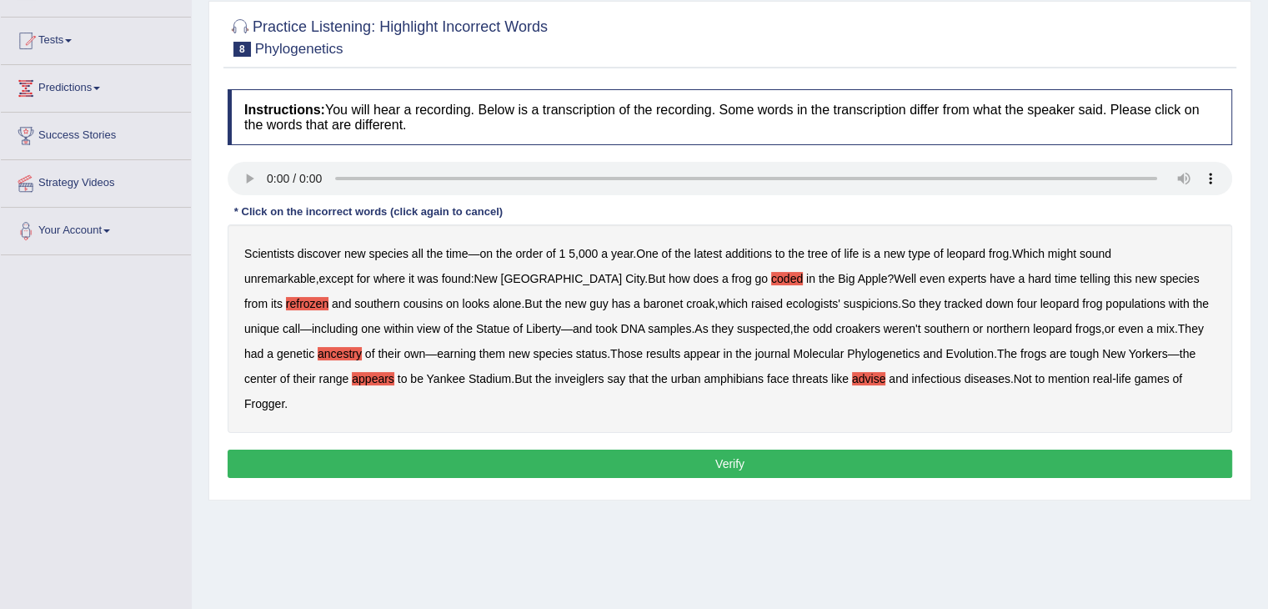
click at [1017, 449] on button "Verify" at bounding box center [730, 463] width 1005 height 28
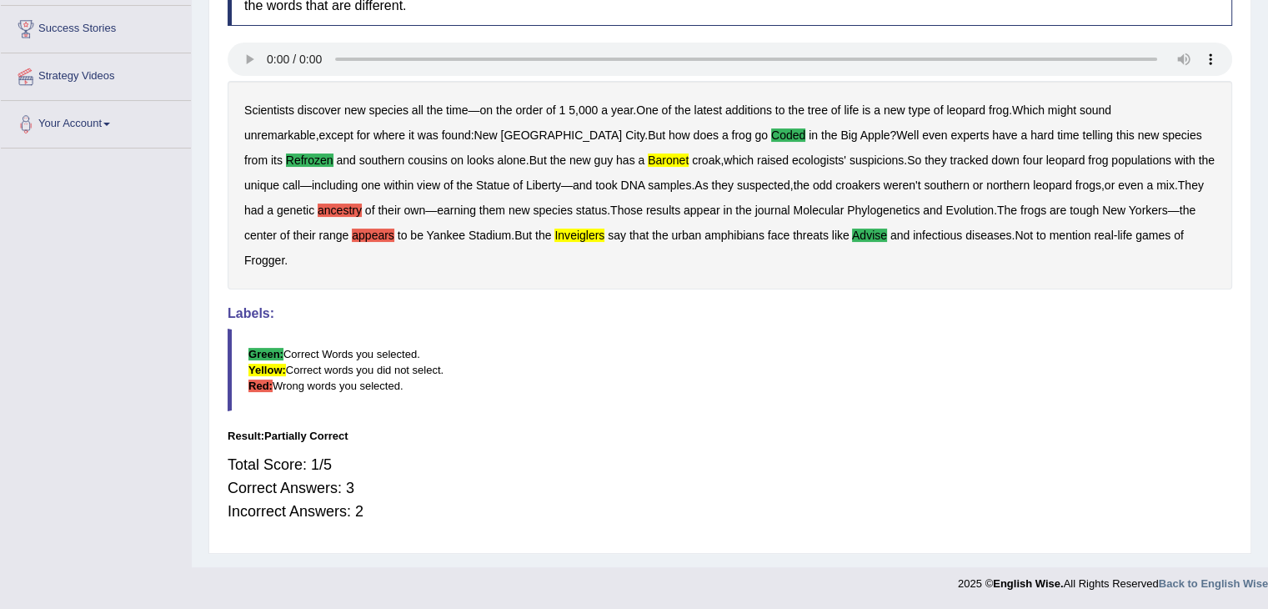
scroll to position [0, 0]
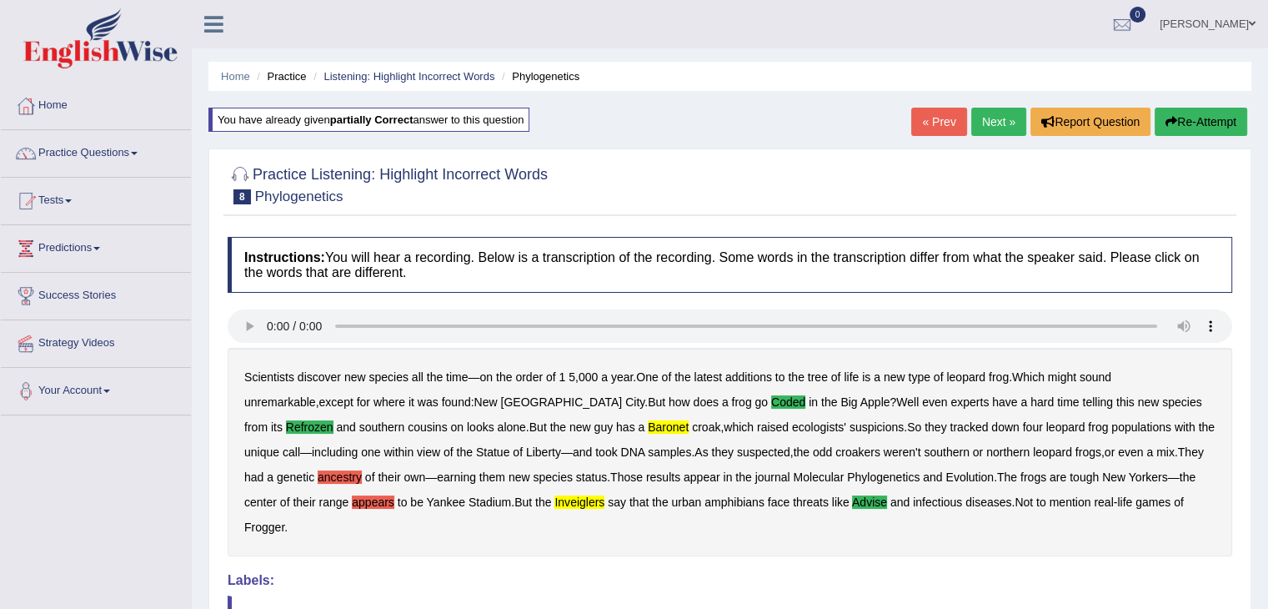
click at [998, 126] on link "Next »" at bounding box center [998, 122] width 55 height 28
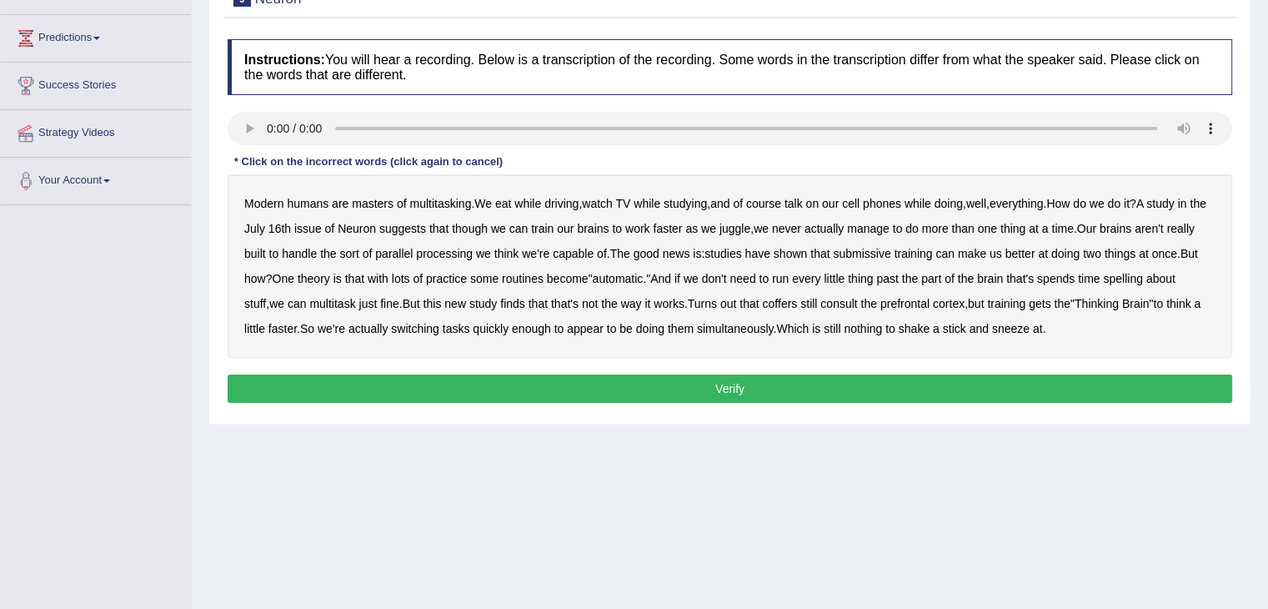
scroll to position [232, 0]
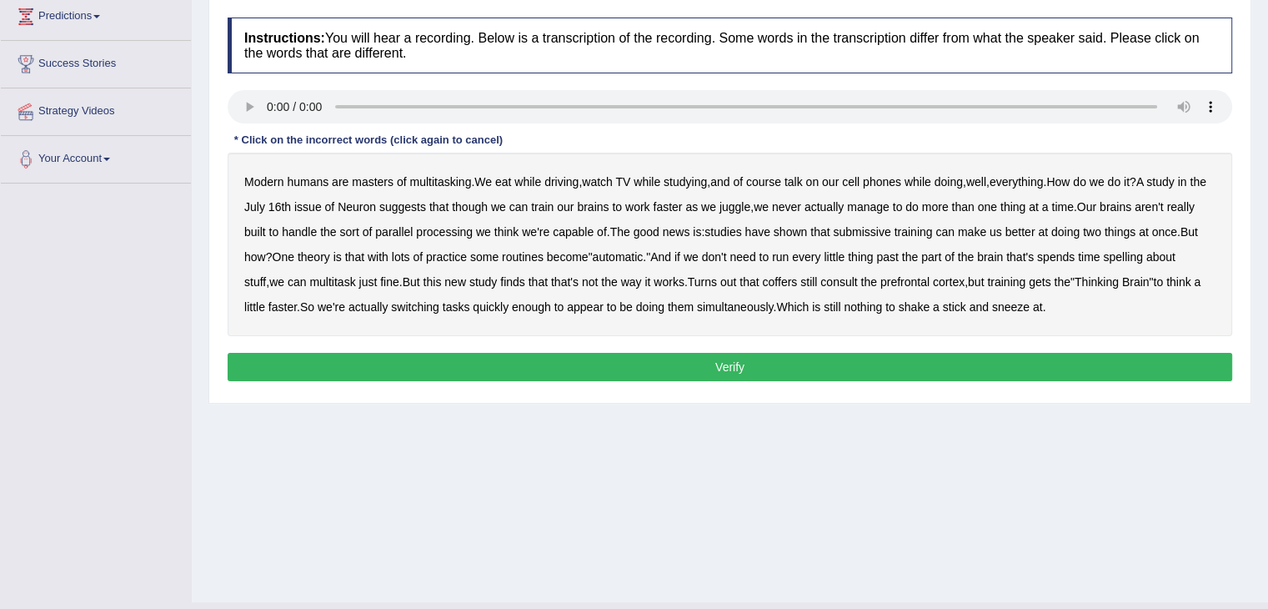
click at [445, 180] on b "multitasking" at bounding box center [440, 181] width 62 height 13
click at [457, 183] on b "multitasking" at bounding box center [440, 181] width 62 height 13
click at [807, 231] on b "shown" at bounding box center [790, 231] width 33 height 13
click at [930, 276] on b "prefrontal" at bounding box center [905, 281] width 49 height 13
click at [770, 364] on button "Verify" at bounding box center [730, 367] width 1005 height 28
